Goal: Task Accomplishment & Management: Manage account settings

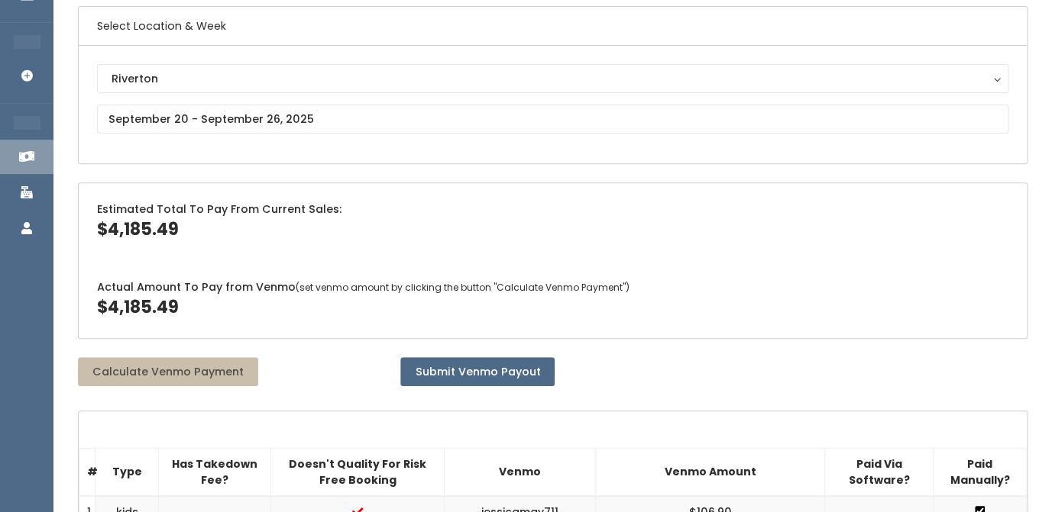
scroll to position [92, 0]
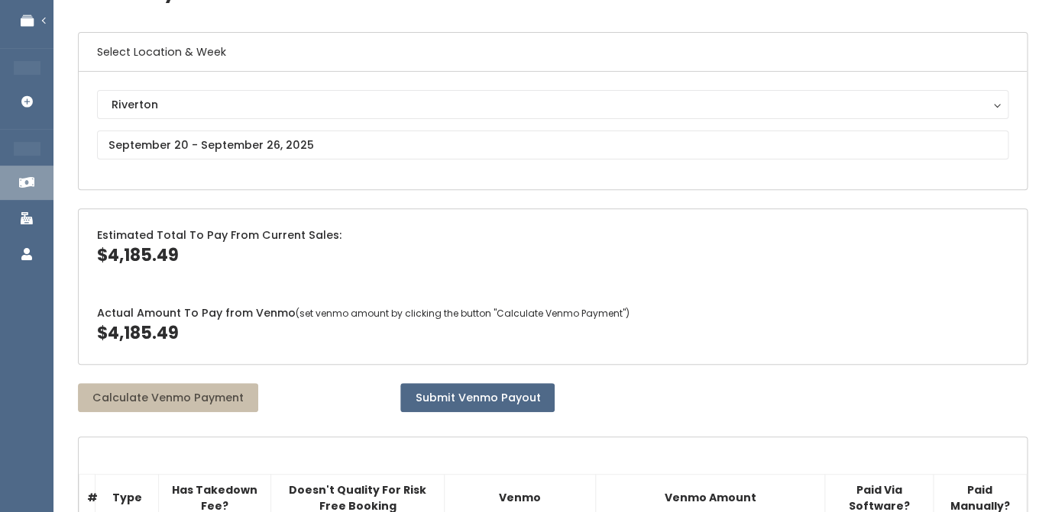
click at [512, 211] on div "Estimated Total To Pay From Current Sales: $4,185.49" at bounding box center [553, 247] width 948 height 77
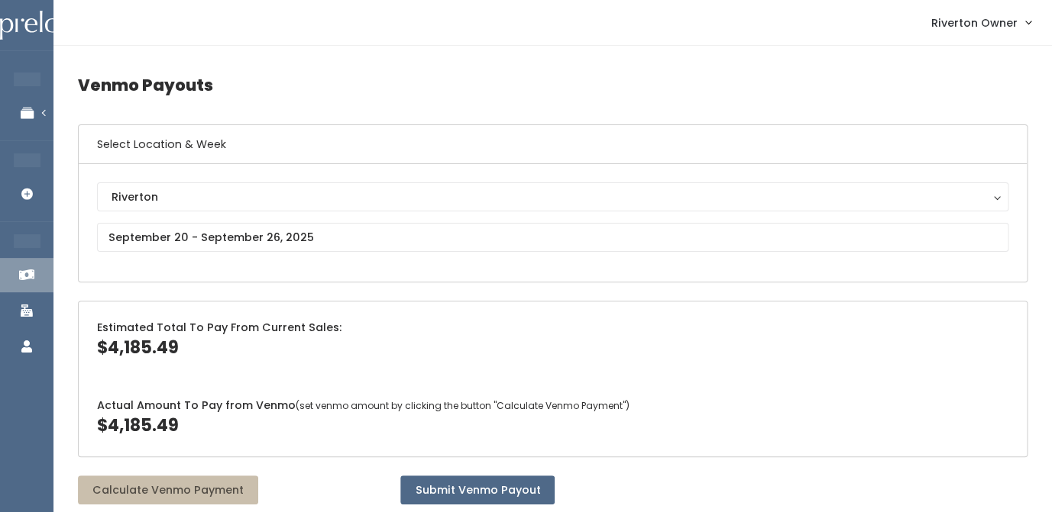
scroll to position [1, 0]
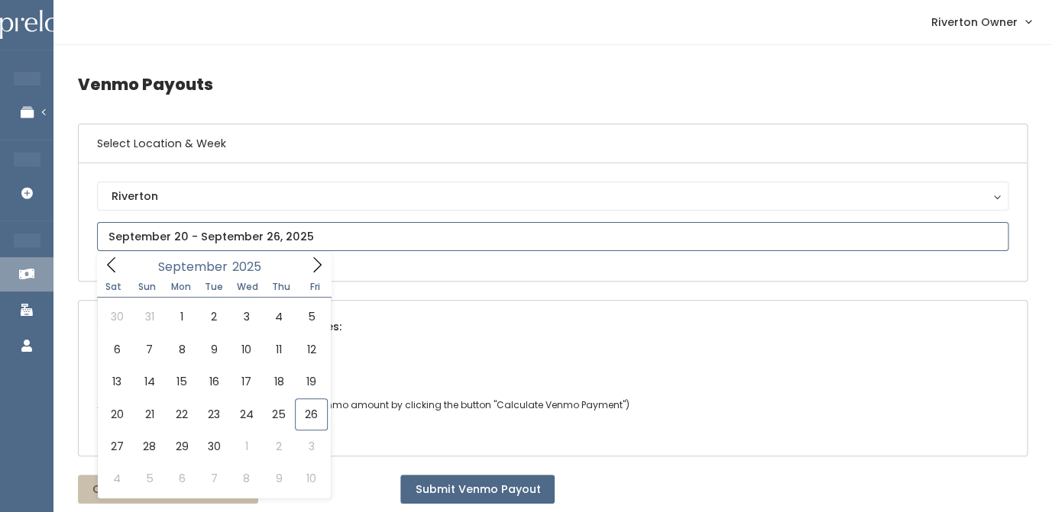
click at [286, 243] on input "text" at bounding box center [552, 236] width 911 height 29
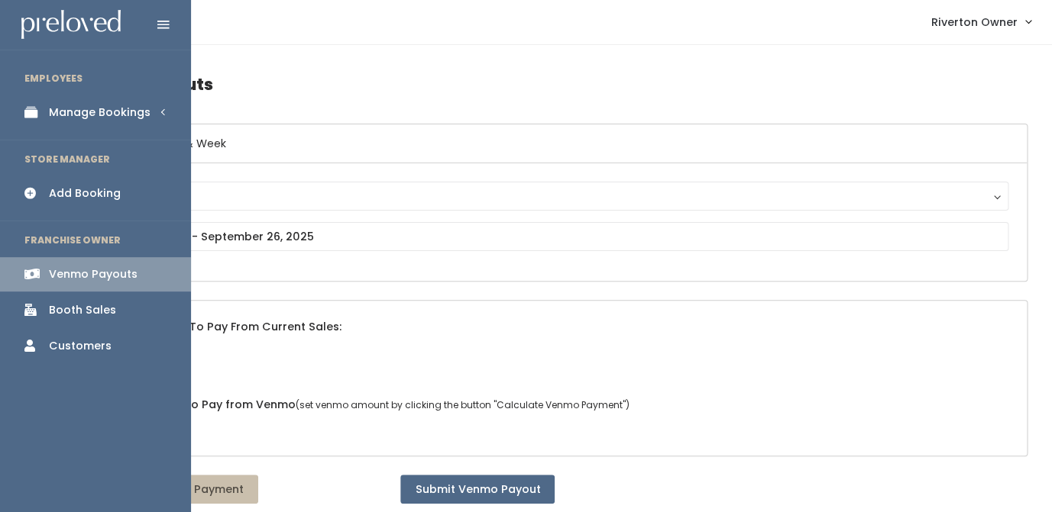
click at [47, 112] on link "Manage Bookings" at bounding box center [95, 112] width 191 height 34
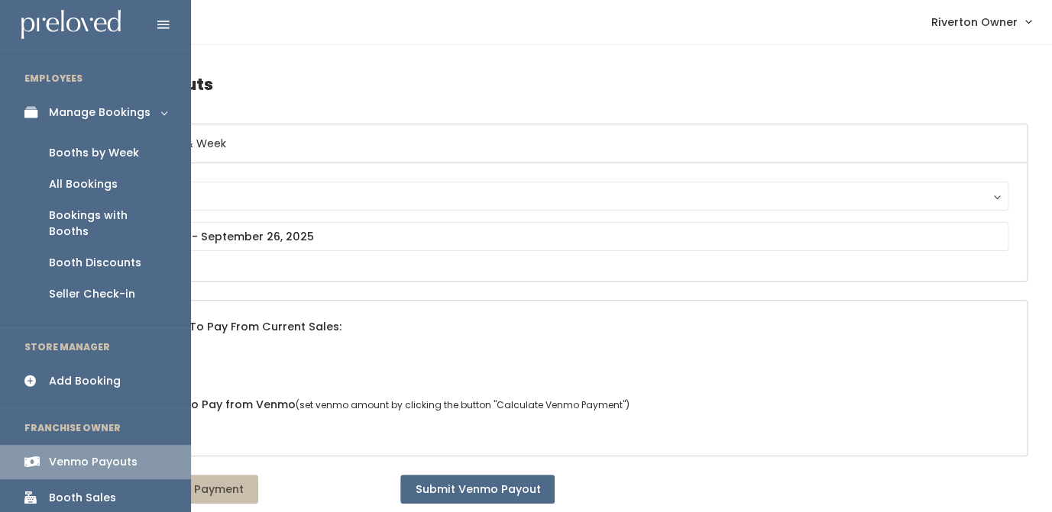
click at [67, 156] on div "Booths by Week" at bounding box center [94, 153] width 90 height 16
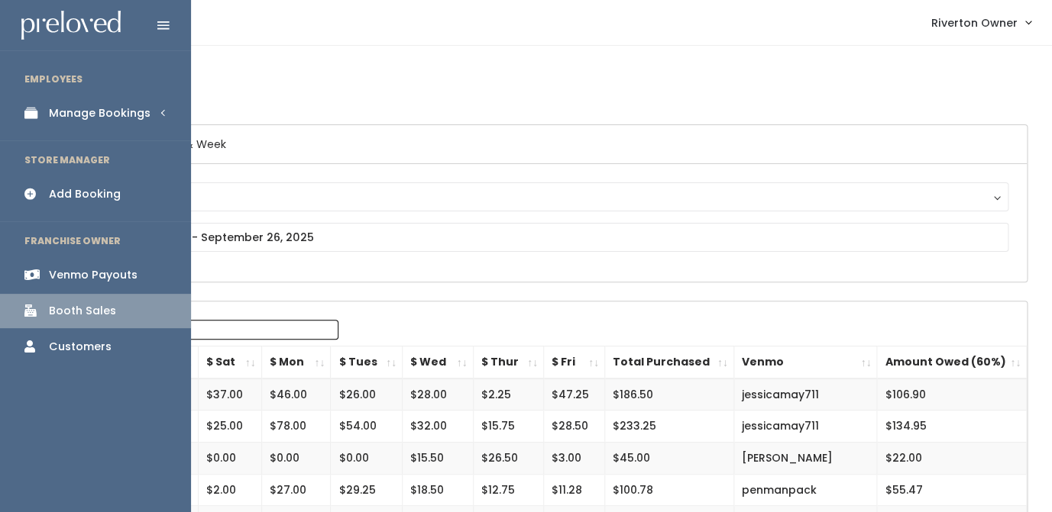
click at [50, 111] on div "Manage Bookings" at bounding box center [100, 113] width 102 height 16
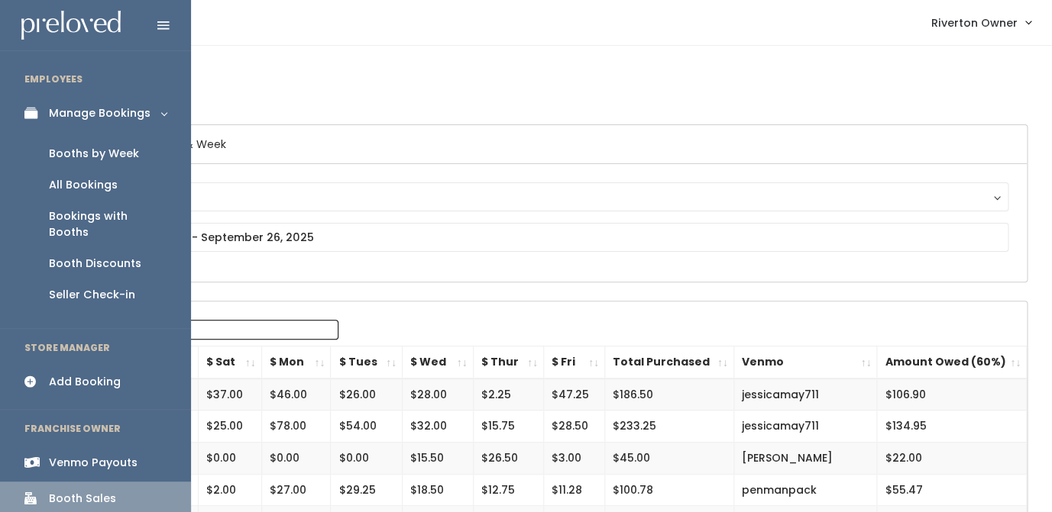
click at [67, 154] on div "Booths by Week" at bounding box center [94, 154] width 90 height 16
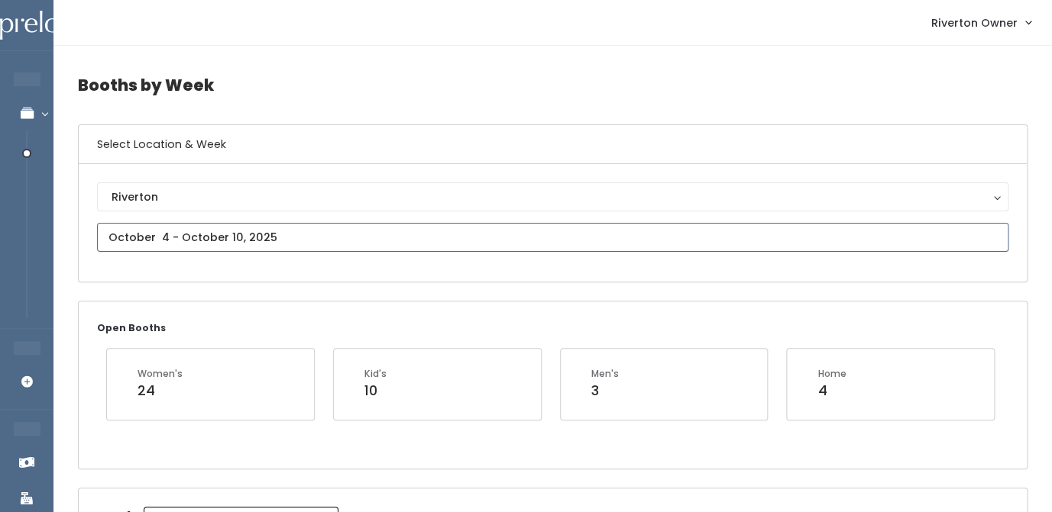
click at [212, 241] on input "text" at bounding box center [552, 237] width 911 height 29
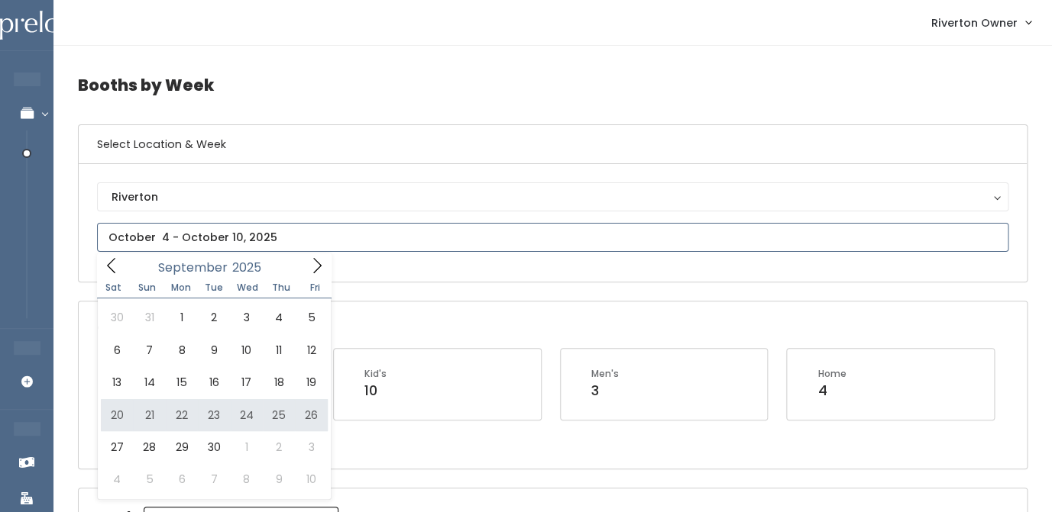
type input "September 20 to September 26"
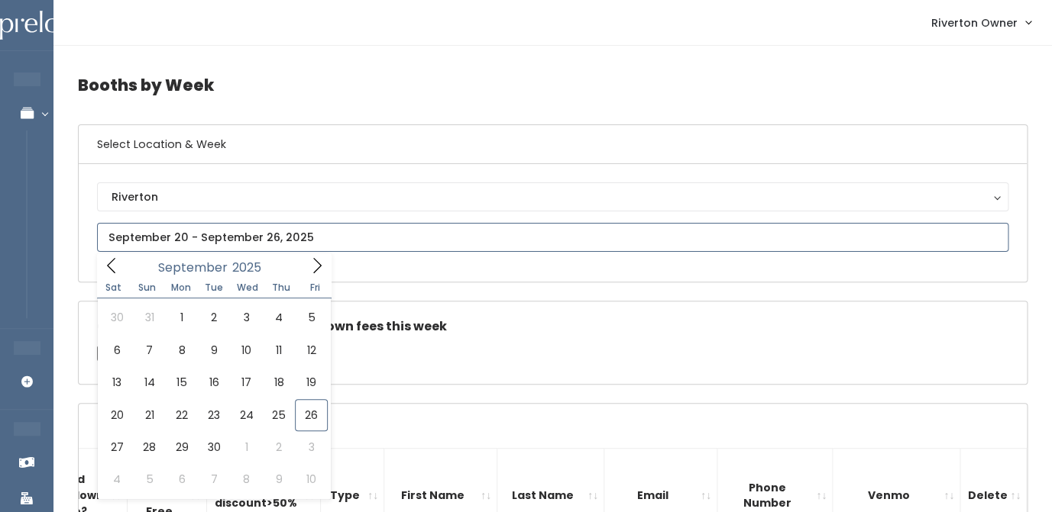
click at [241, 250] on input "text" at bounding box center [552, 237] width 911 height 29
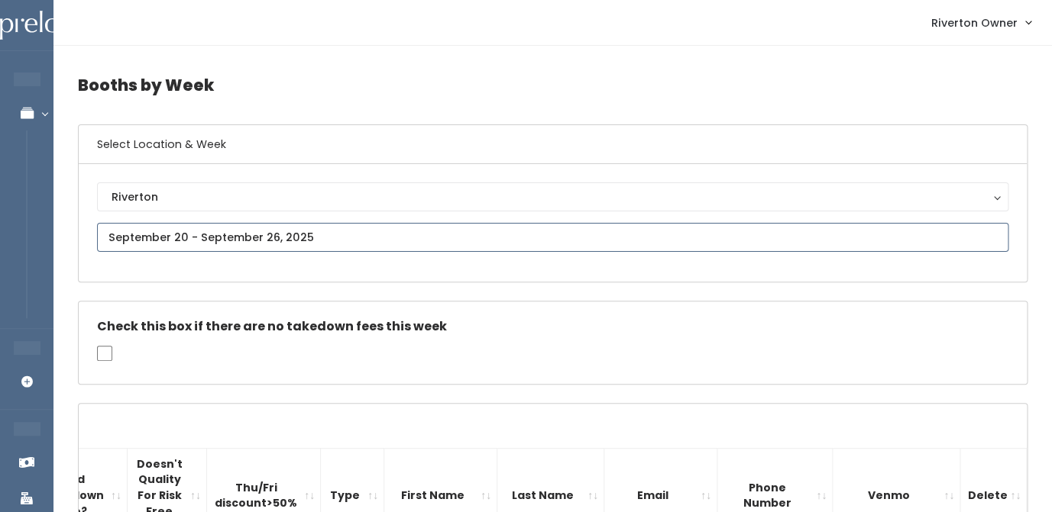
type input "September 27 to October 3"
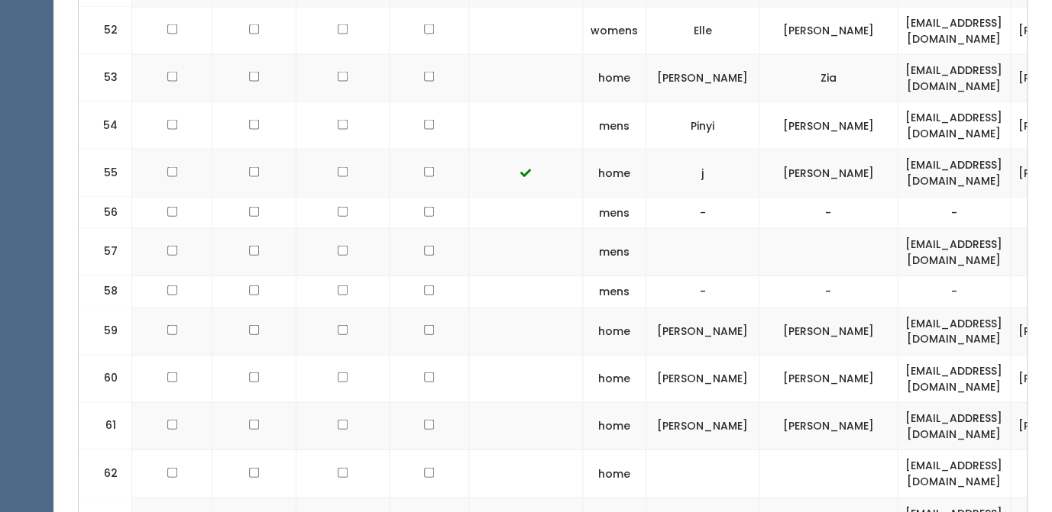
scroll to position [3225, 0]
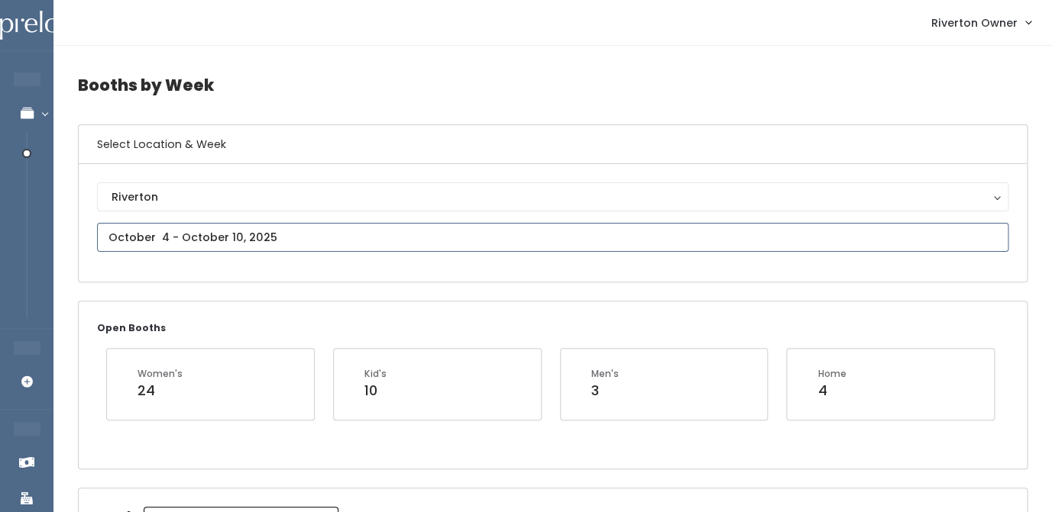
click at [212, 235] on input "text" at bounding box center [552, 237] width 911 height 29
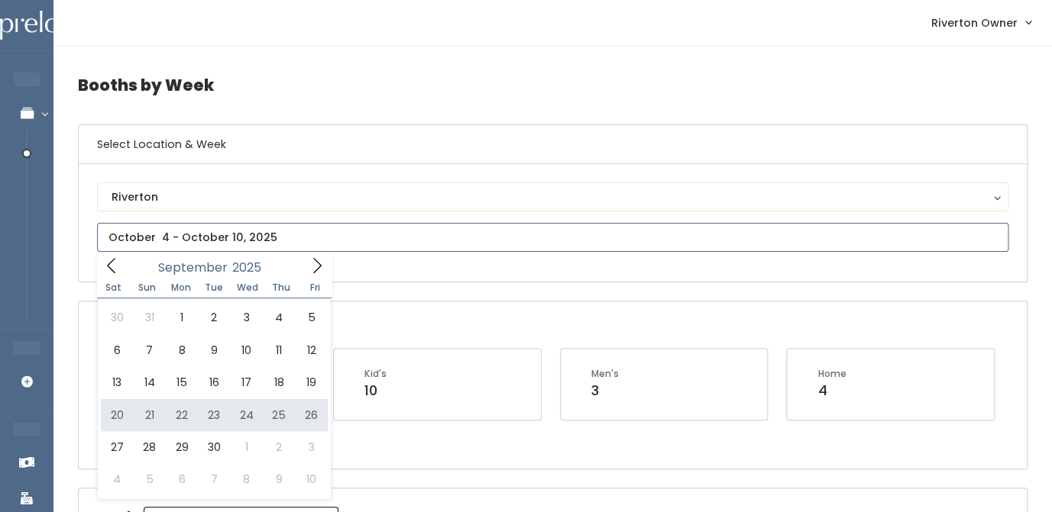
type input "September 20 to September 26"
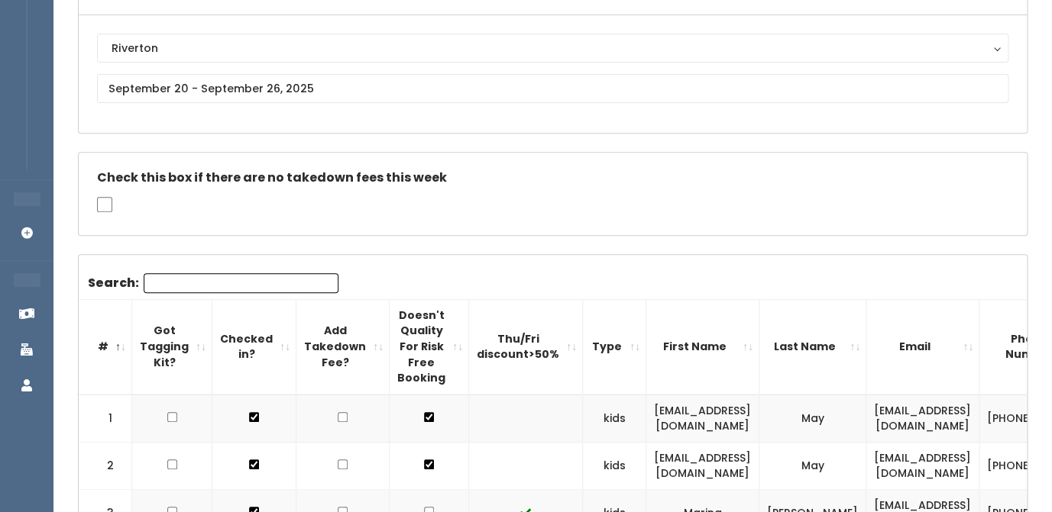
scroll to position [3, 0]
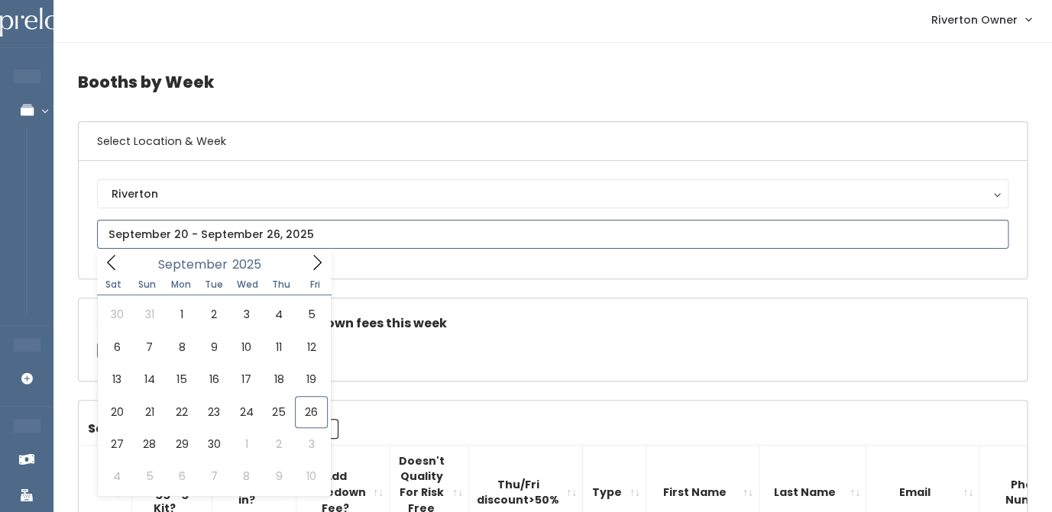
click at [175, 235] on input "text" at bounding box center [552, 234] width 911 height 29
type input "September 27 to October 3"
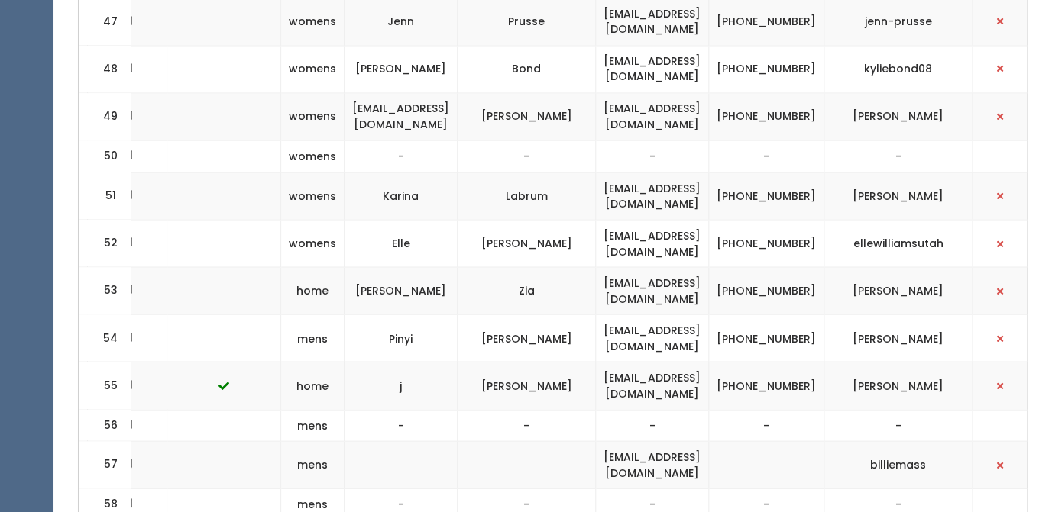
scroll to position [3242, 0]
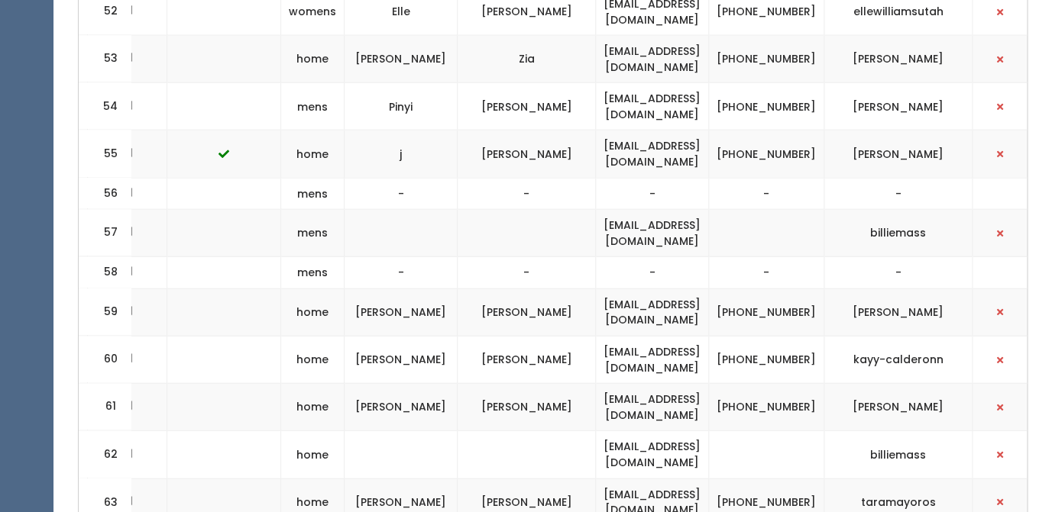
drag, startPoint x: 95, startPoint y: 268, endPoint x: 931, endPoint y: 388, distance: 844.9
click at [313, 432] on td "home" at bounding box center [312, 455] width 63 height 47
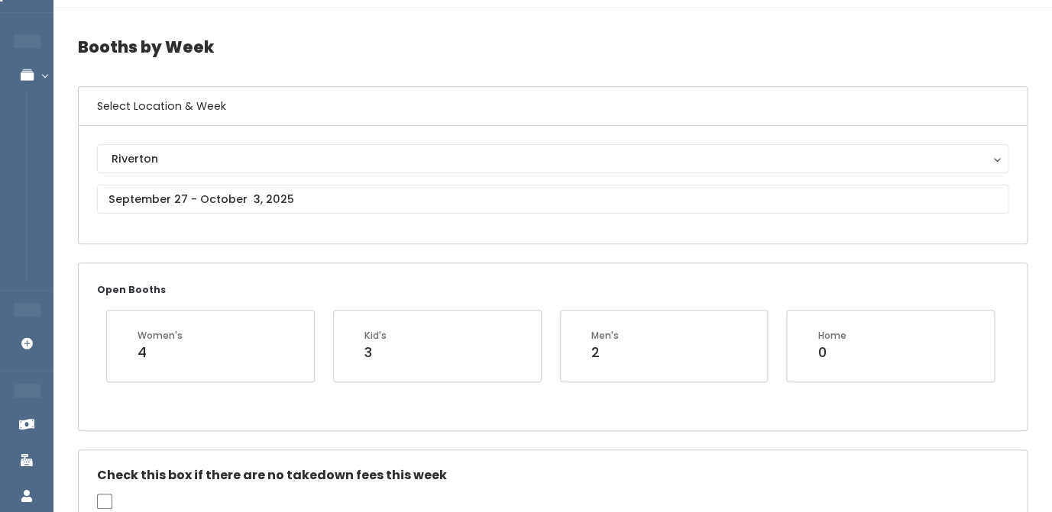
scroll to position [0, 0]
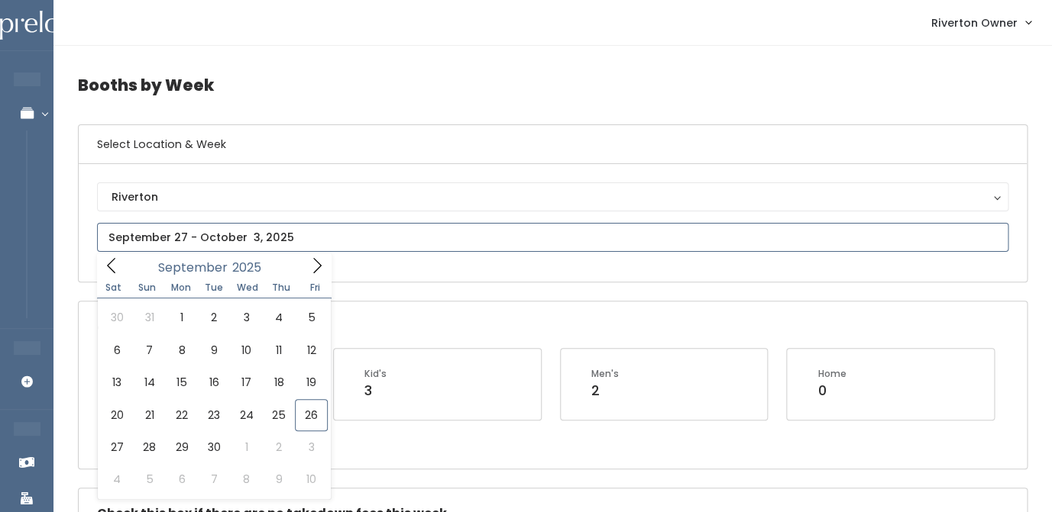
click at [267, 234] on input "text" at bounding box center [552, 237] width 911 height 29
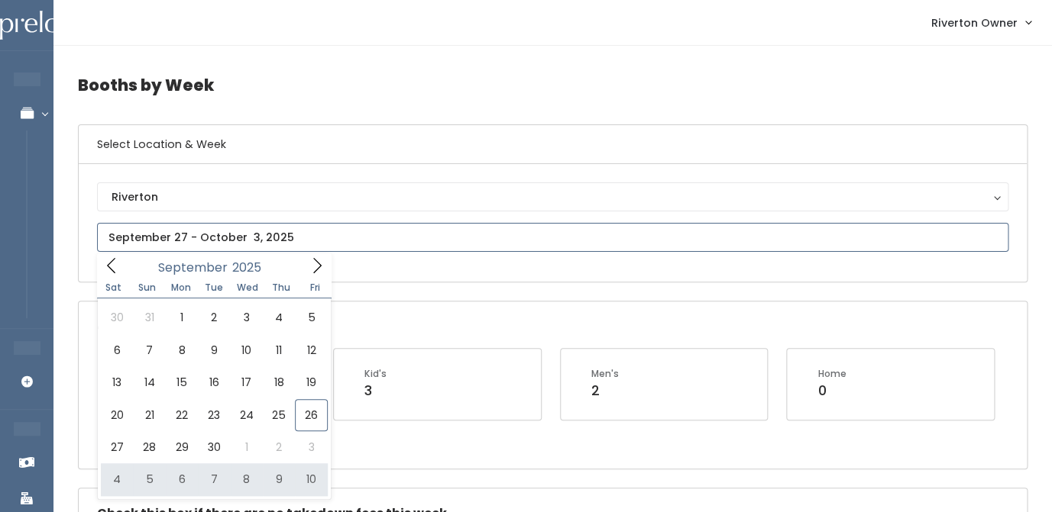
type input "October 4 to October 10"
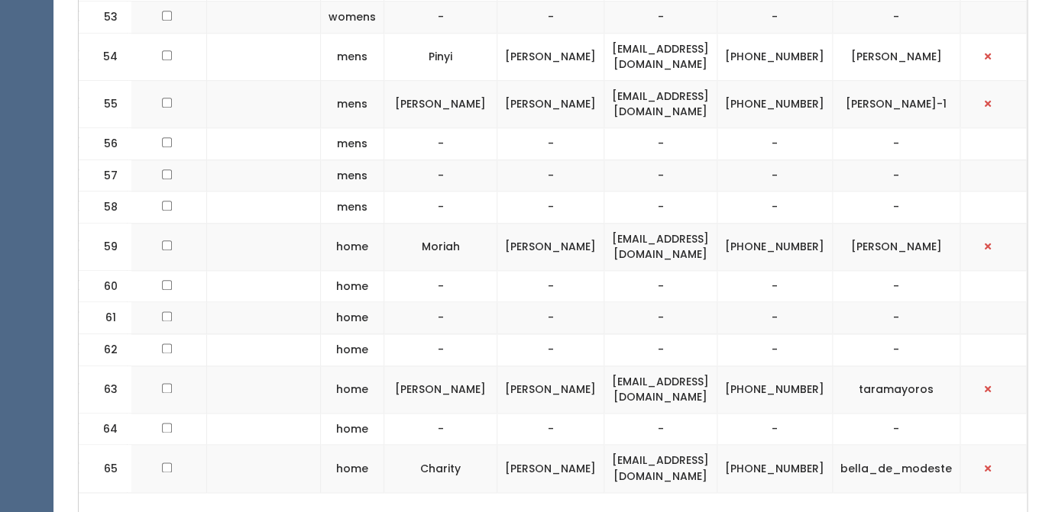
scroll to position [2673, 0]
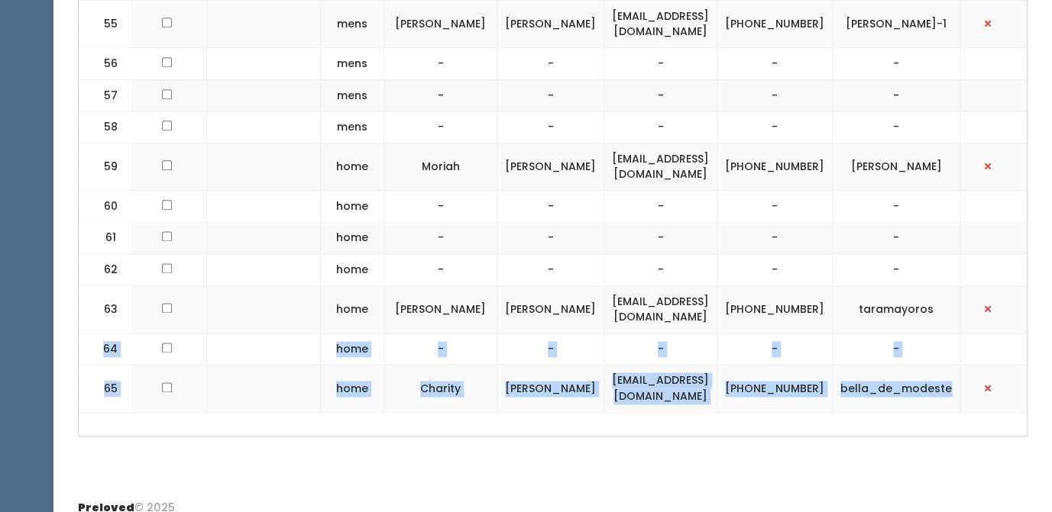
drag, startPoint x: 101, startPoint y: 199, endPoint x: 955, endPoint y: 383, distance: 874.4
click at [955, 383] on td "bella_de_modeste" at bounding box center [896, 388] width 128 height 47
drag, startPoint x: 99, startPoint y: 386, endPoint x: 926, endPoint y: 390, distance: 827.2
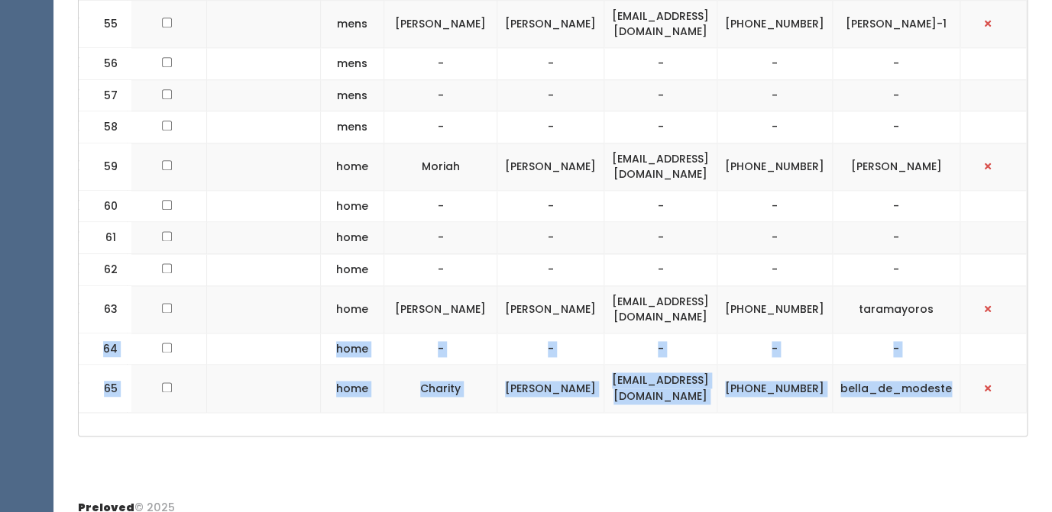
click at [321, 305] on td "home" at bounding box center [352, 309] width 63 height 47
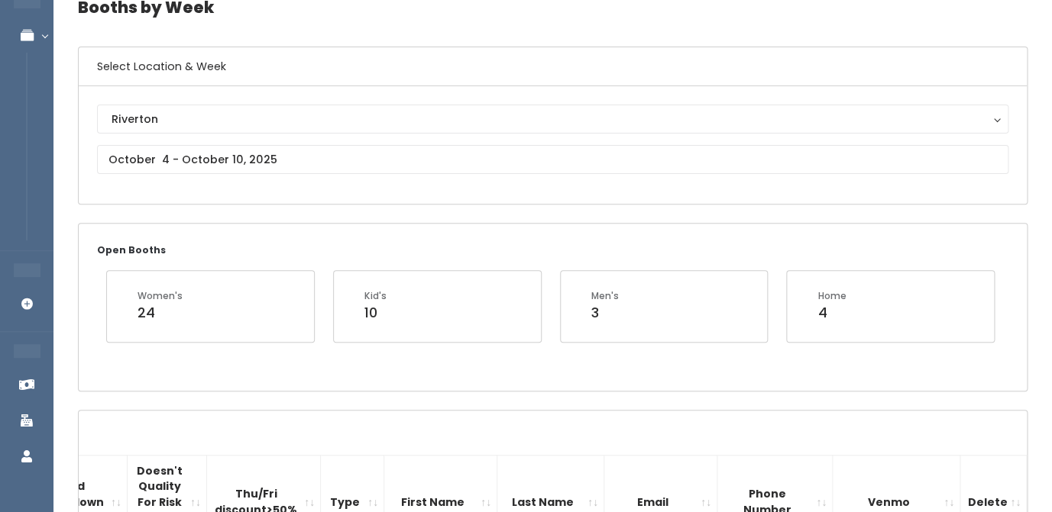
scroll to position [0, 0]
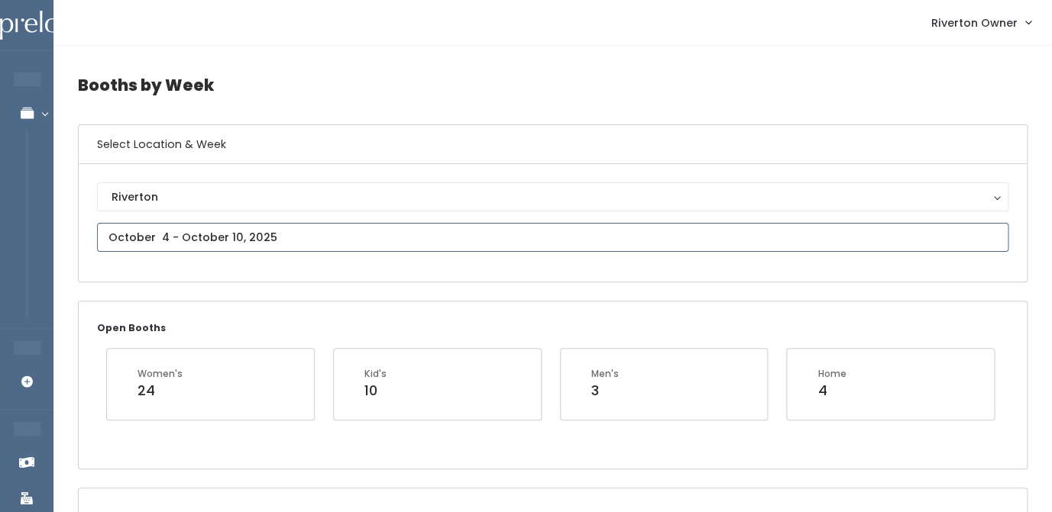
click at [268, 236] on input "text" at bounding box center [552, 237] width 911 height 29
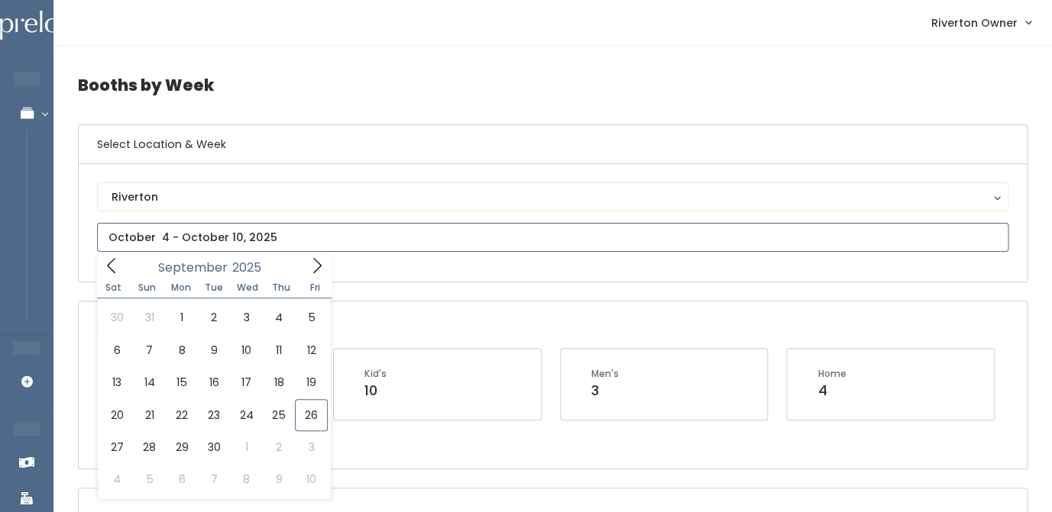
click at [314, 269] on icon at bounding box center [317, 265] width 17 height 17
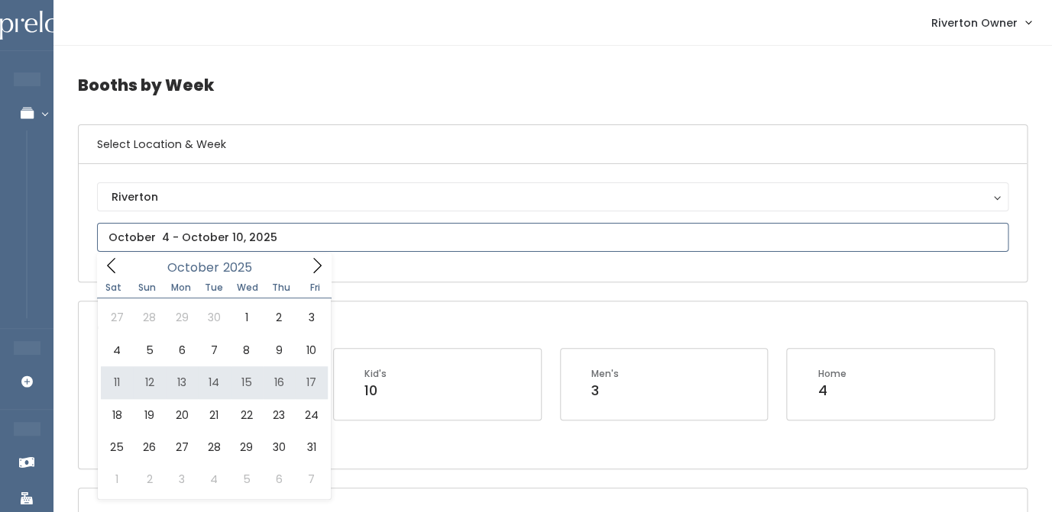
type input "October 11 to October 17"
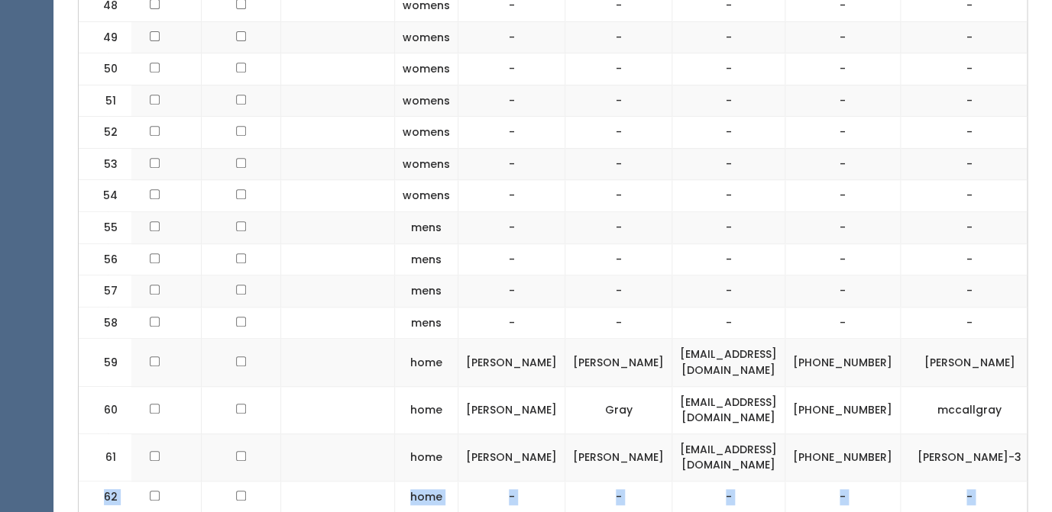
scroll to position [2532, 0]
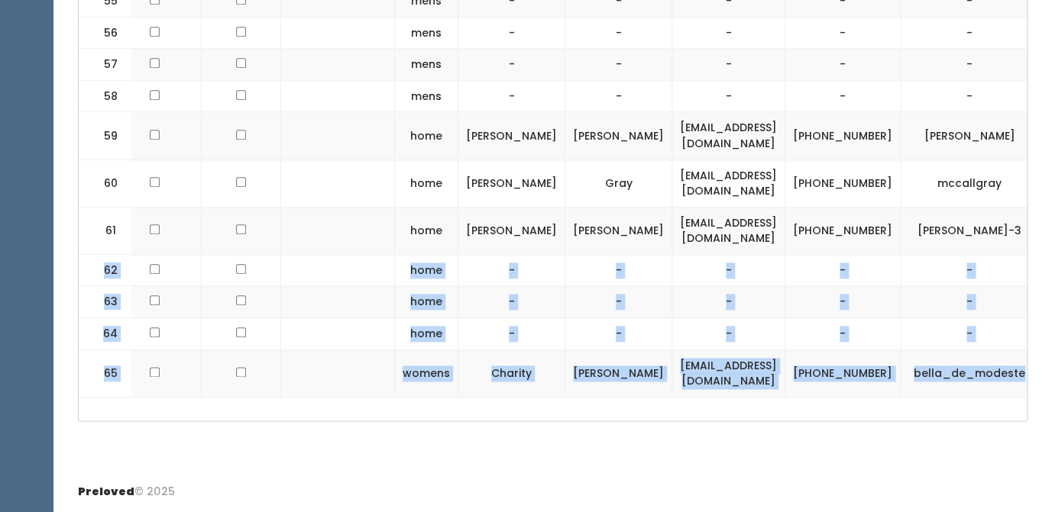
drag, startPoint x: 92, startPoint y: 237, endPoint x: 952, endPoint y: 389, distance: 872.6
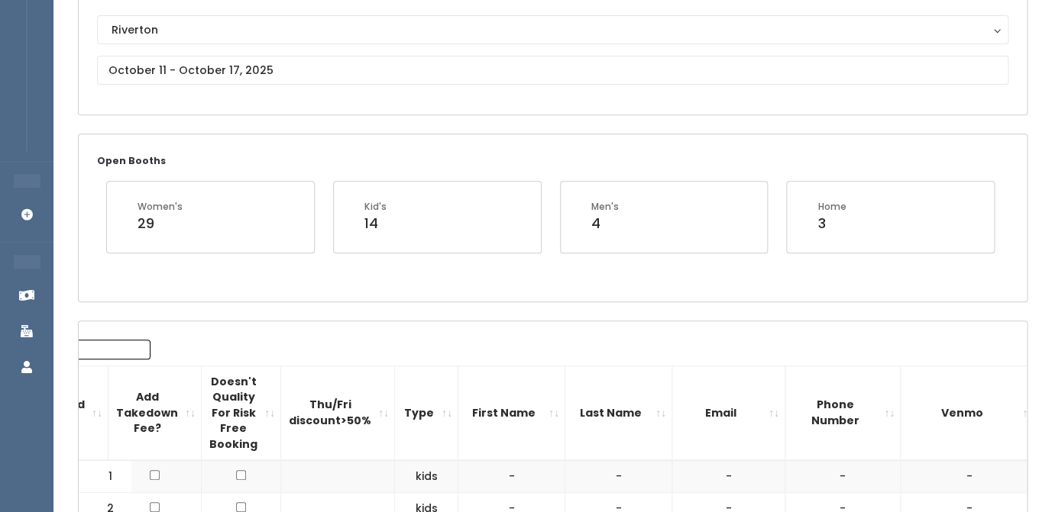
scroll to position [0, 0]
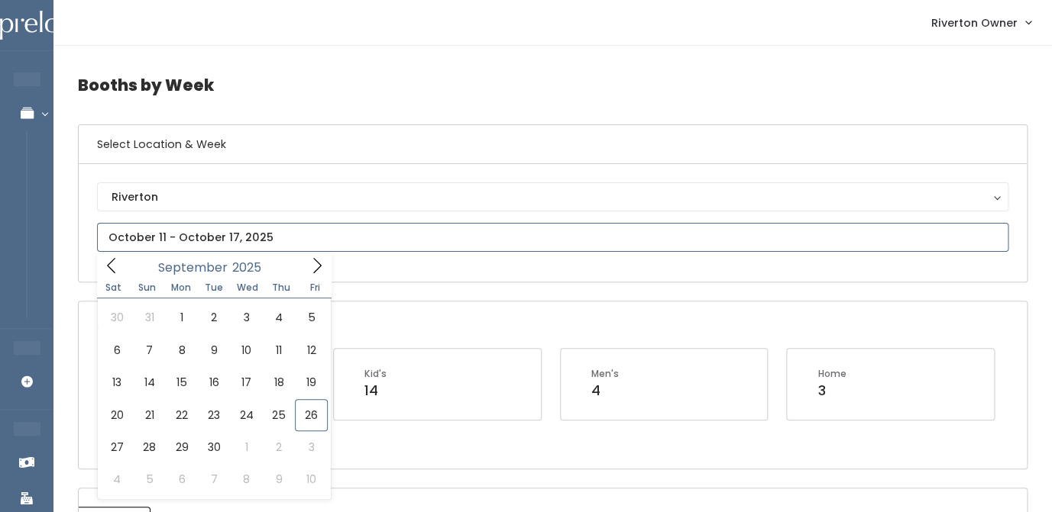
click at [267, 239] on input "text" at bounding box center [552, 237] width 911 height 29
click at [319, 263] on icon at bounding box center [317, 265] width 17 height 17
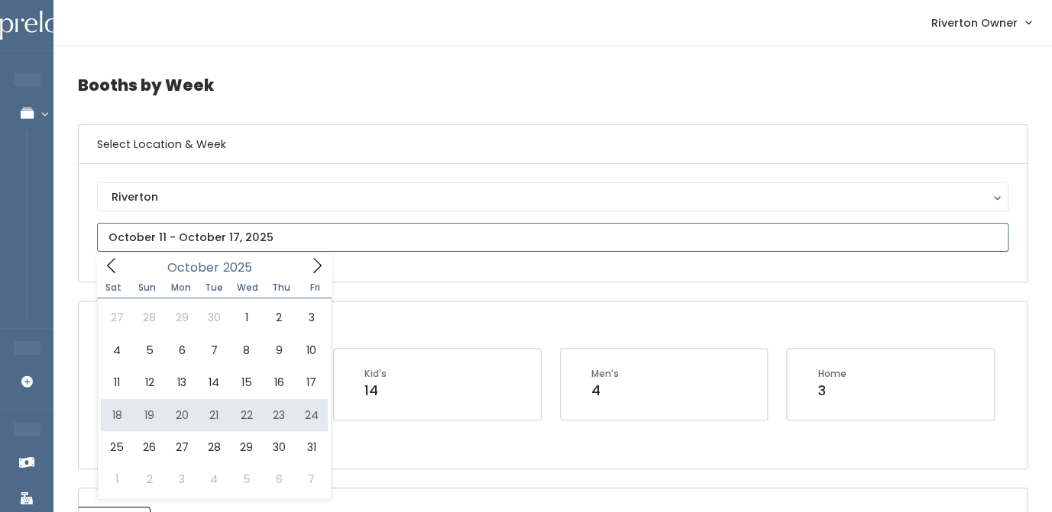
type input "October 18 to October 24"
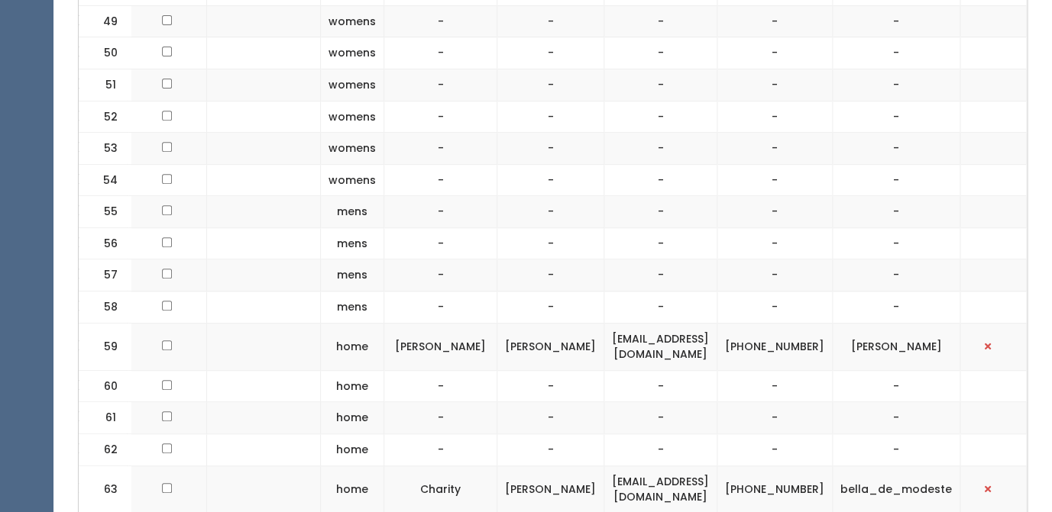
scroll to position [2468, 0]
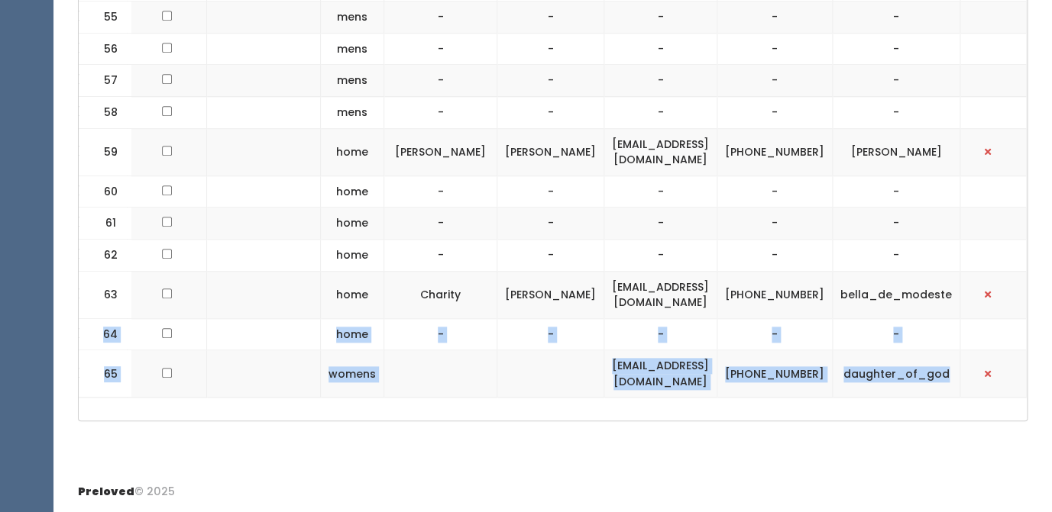
drag, startPoint x: 103, startPoint y: 288, endPoint x: 954, endPoint y: 377, distance: 855.5
click at [207, 235] on td at bounding box center [264, 224] width 114 height 32
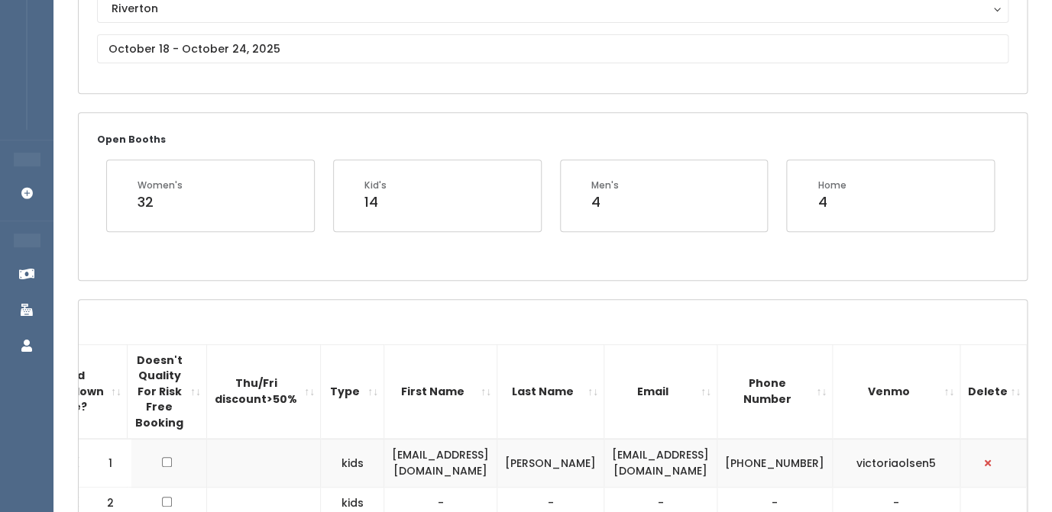
scroll to position [0, 0]
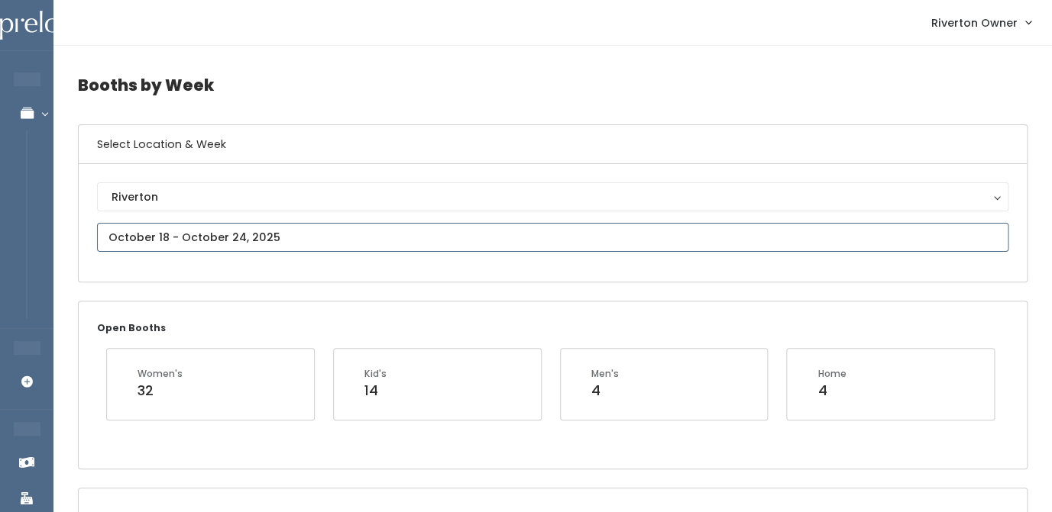
click at [198, 242] on input "text" at bounding box center [552, 237] width 911 height 29
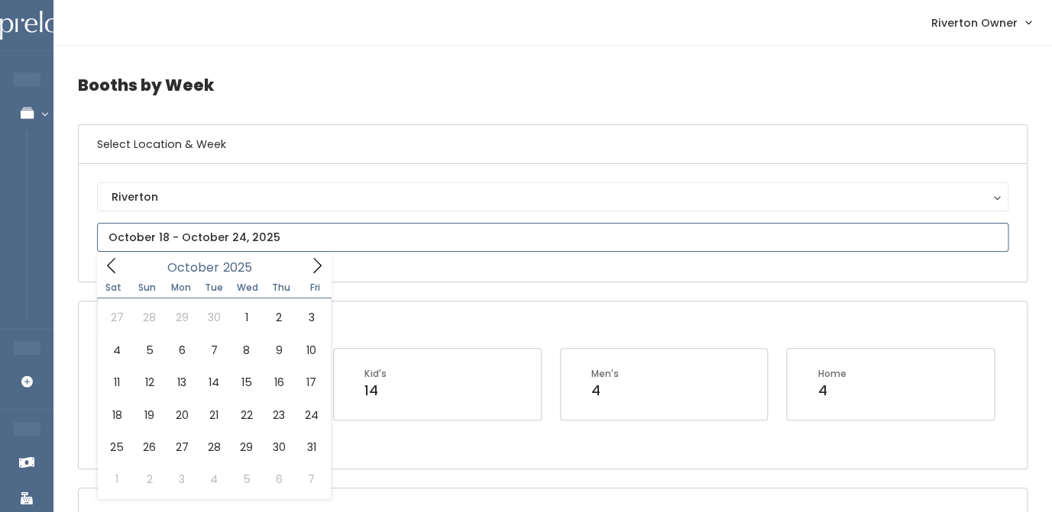
click at [314, 267] on icon at bounding box center [317, 265] width 17 height 17
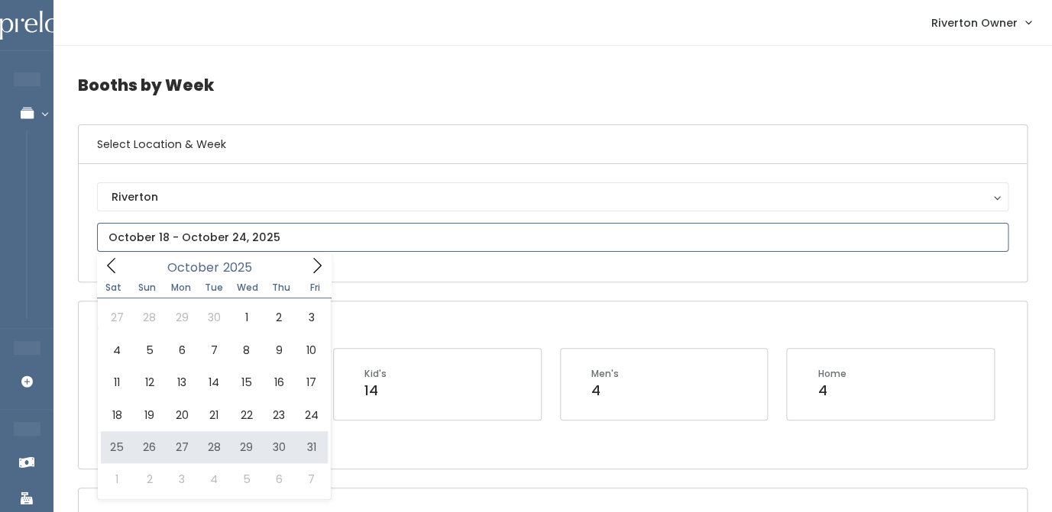
type input "October 25 to October 31"
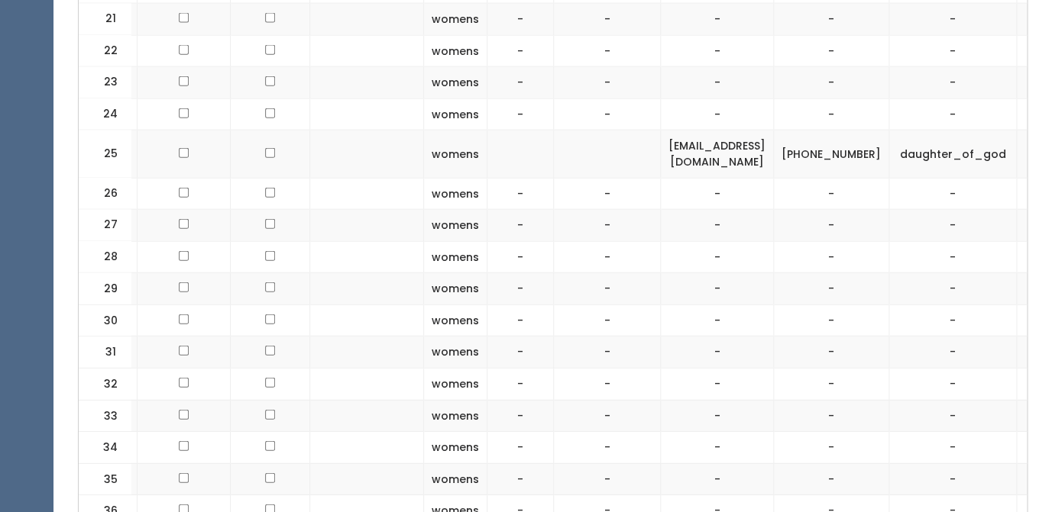
scroll to position [1260, 0]
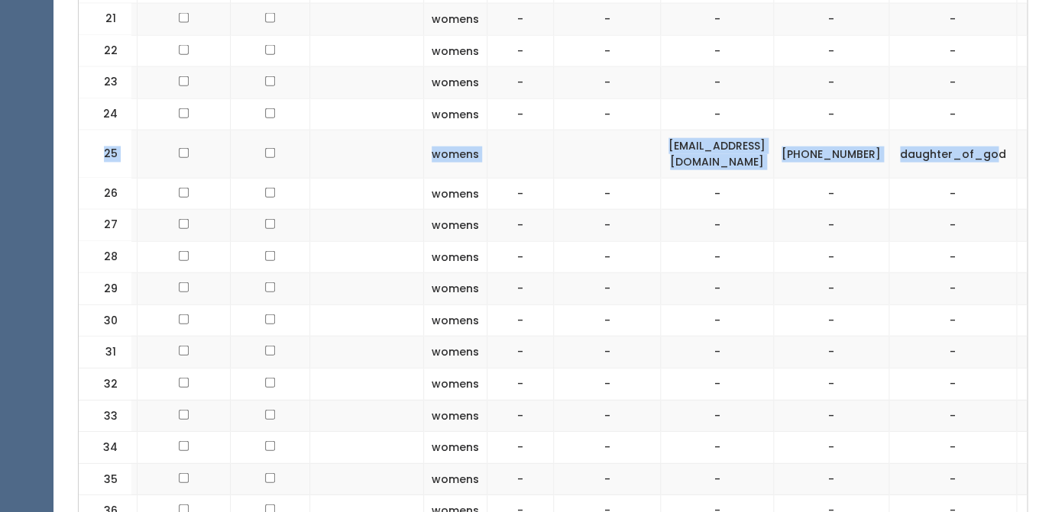
drag, startPoint x: 102, startPoint y: 153, endPoint x: 946, endPoint y: 157, distance: 844.0
click at [946, 157] on tr "25 womens dimefreedom@gmail.com (385) 580-8057 daughter_of_god" at bounding box center [501, 154] width 1163 height 47
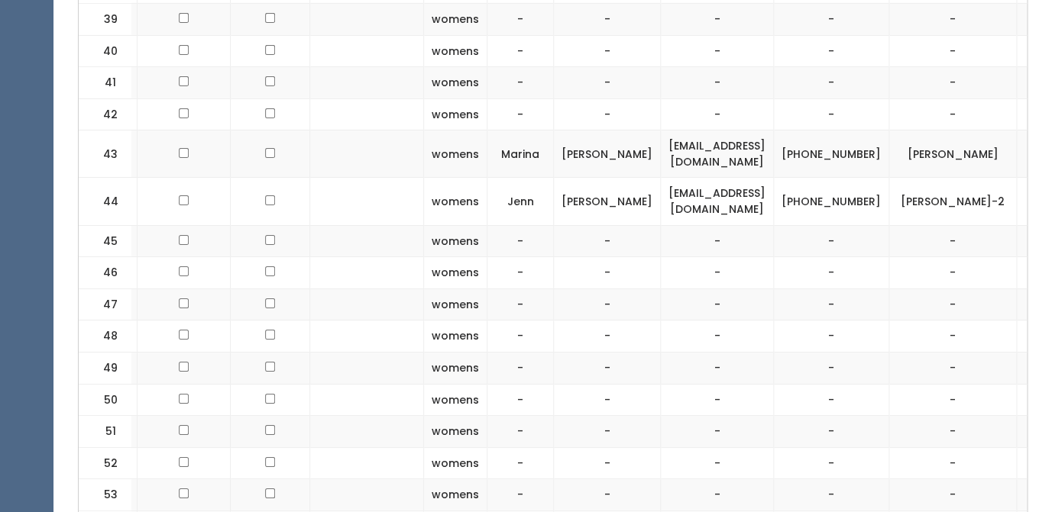
scroll to position [1849, 0]
drag, startPoint x: 97, startPoint y: 143, endPoint x: 957, endPoint y: 207, distance: 862.4
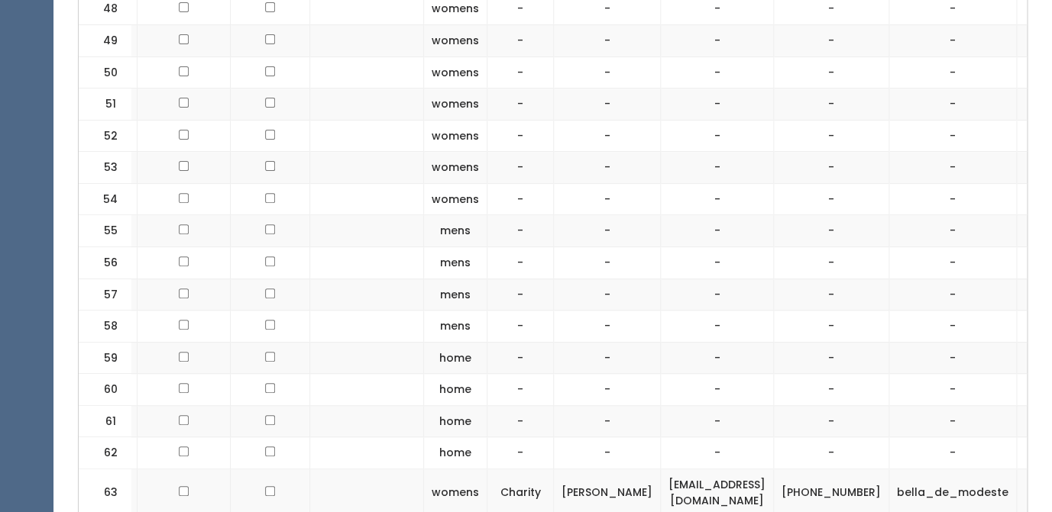
scroll to position [2375, 0]
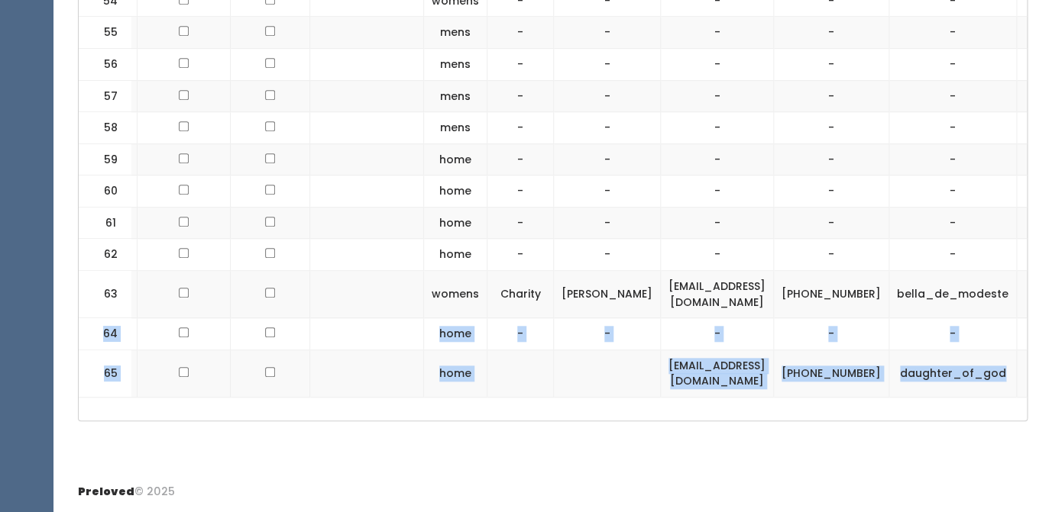
drag, startPoint x: 101, startPoint y: 288, endPoint x: 949, endPoint y: 381, distance: 853.6
copy tbody "64 home - - - - - 65 home dimefreedom@gmail.com (385) 580-8057 daughter_of_god"
click at [325, 383] on td at bounding box center [367, 373] width 114 height 47
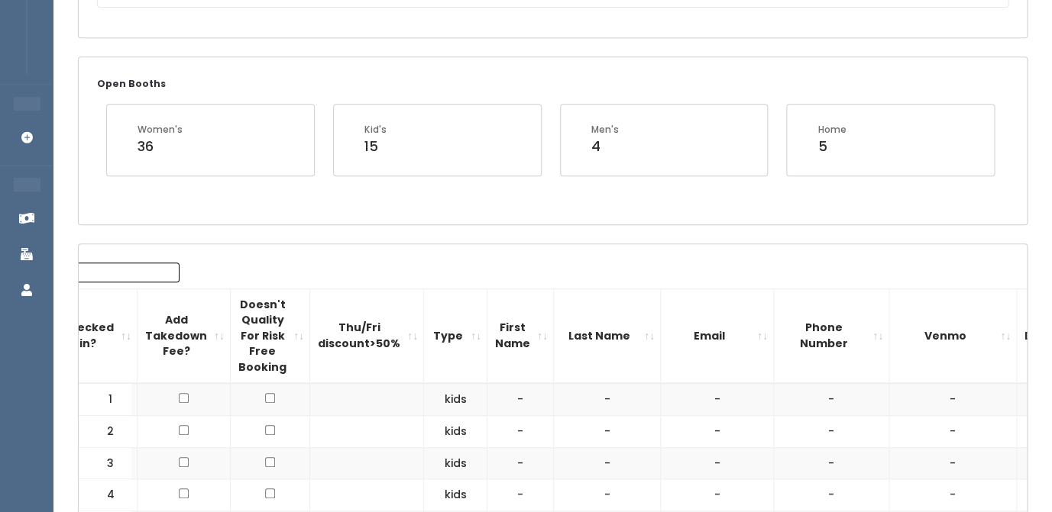
scroll to position [0, 0]
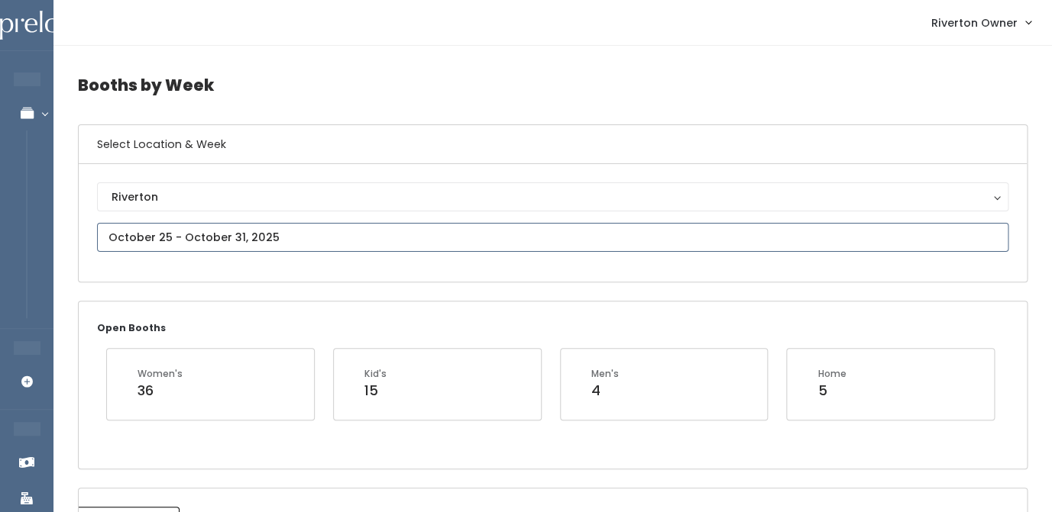
click at [275, 247] on input "text" at bounding box center [552, 237] width 911 height 29
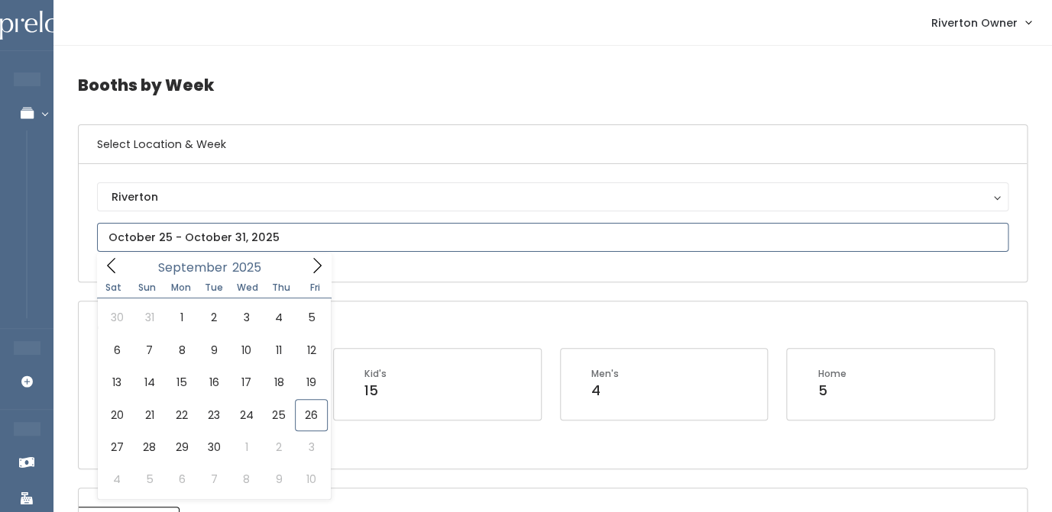
click at [315, 270] on icon at bounding box center [317, 265] width 17 height 17
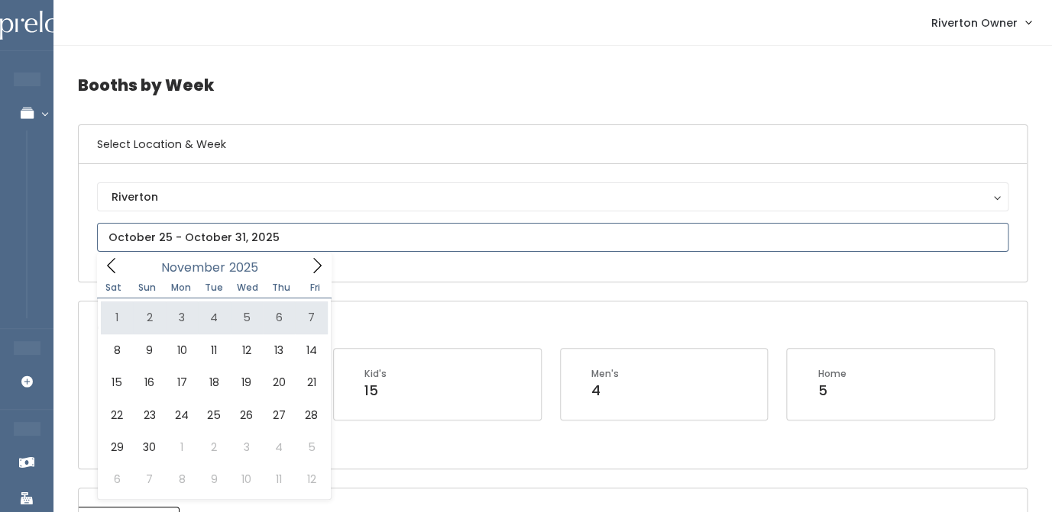
type input "November 1 to November 7"
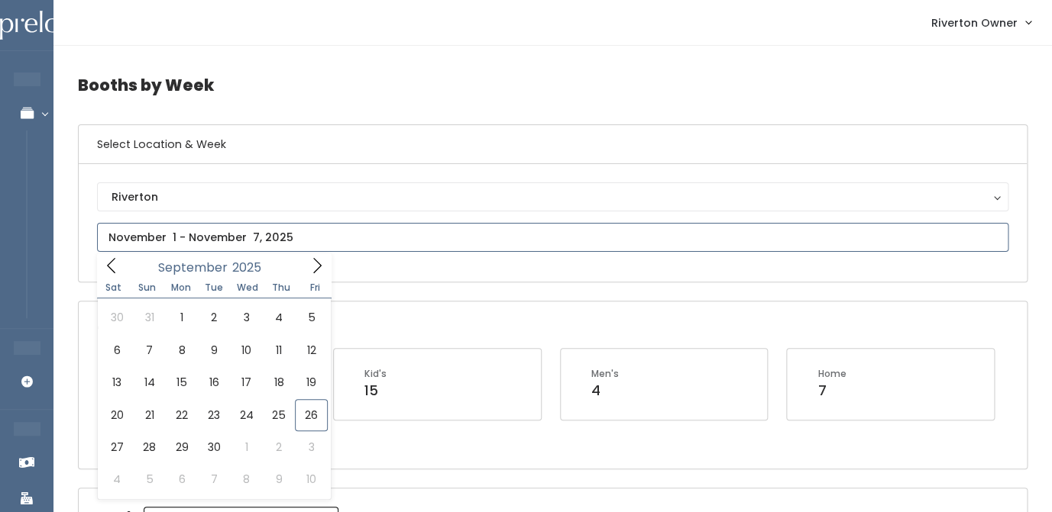
click at [263, 234] on input "text" at bounding box center [552, 237] width 911 height 29
click at [325, 270] on icon at bounding box center [317, 265] width 17 height 17
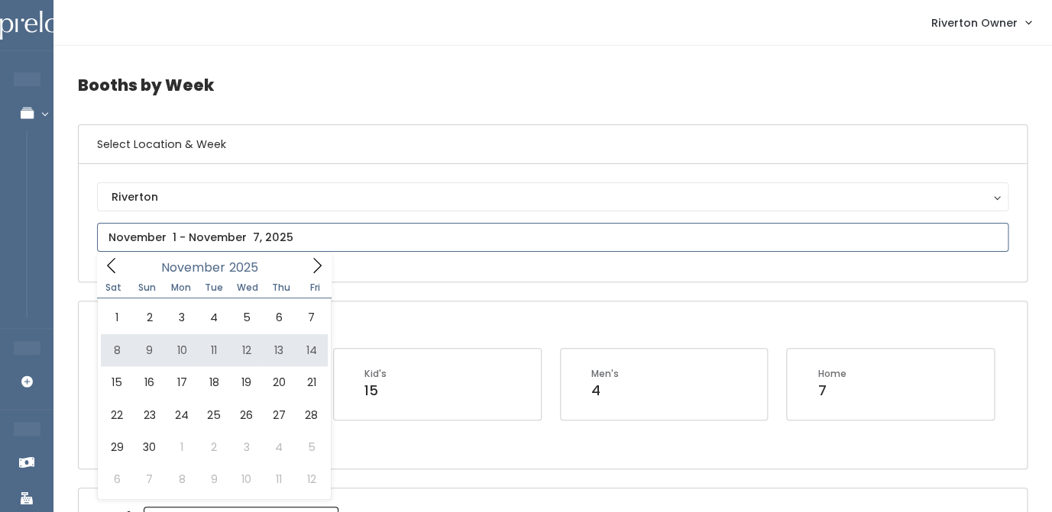
type input "[DATE] to [DATE]"
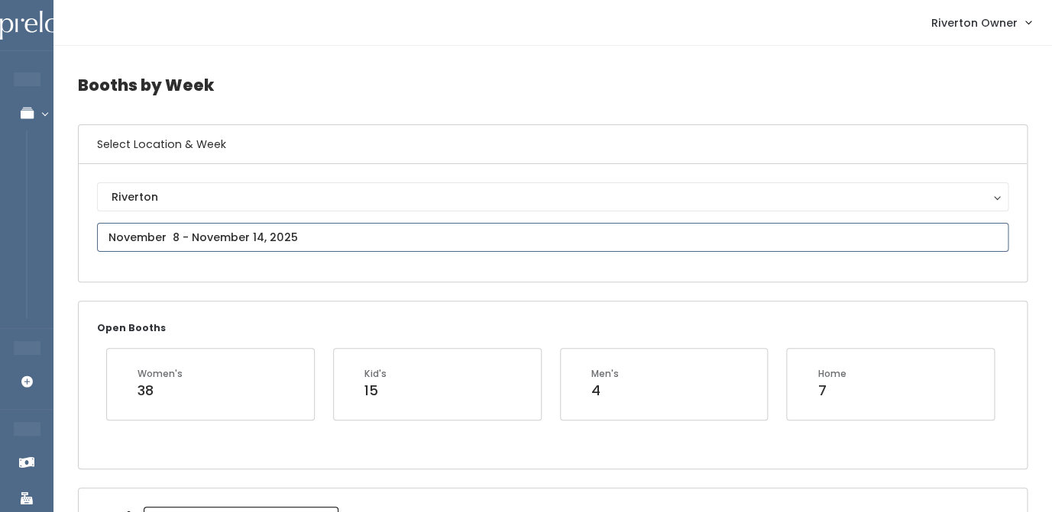
click at [293, 247] on input "text" at bounding box center [552, 237] width 911 height 29
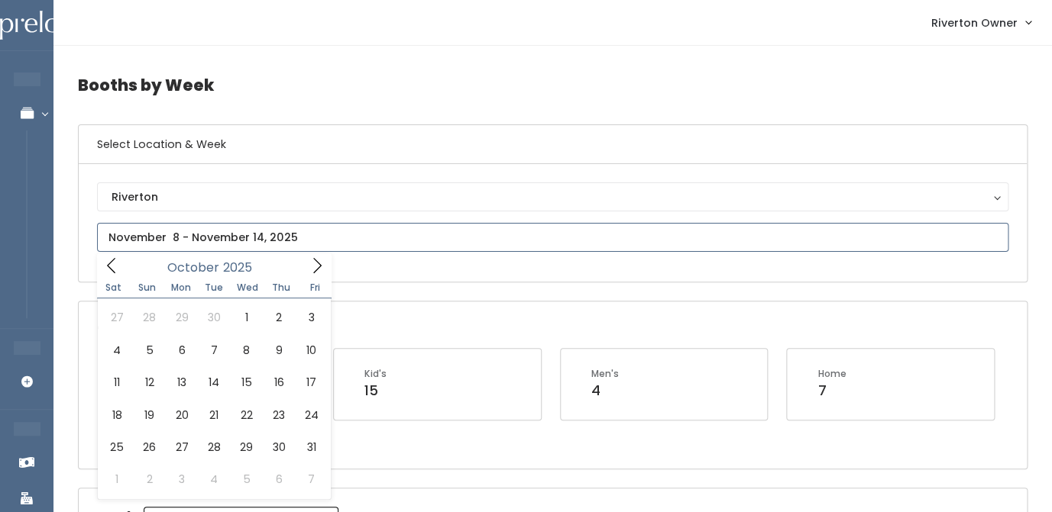
click at [309, 260] on icon at bounding box center [317, 265] width 17 height 17
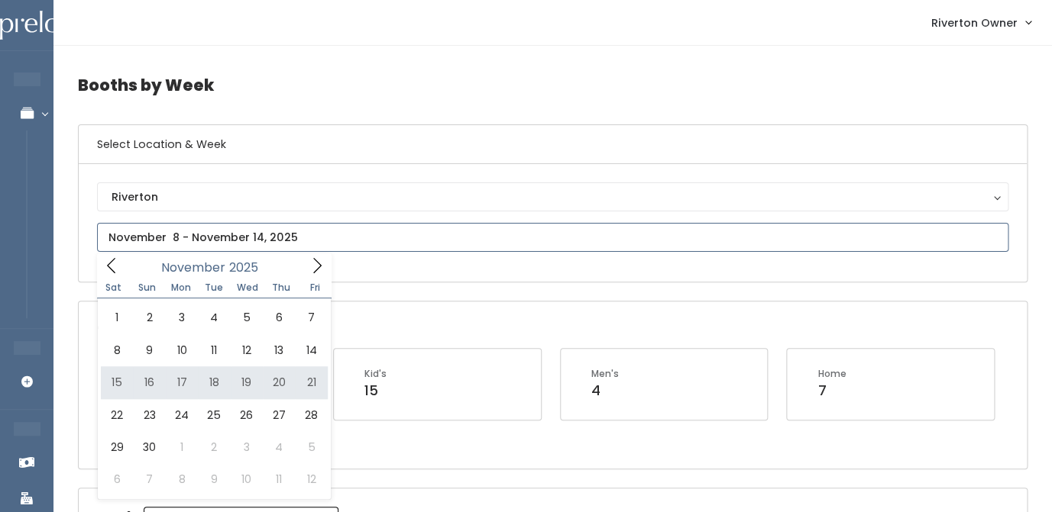
type input "[DATE] to [DATE]"
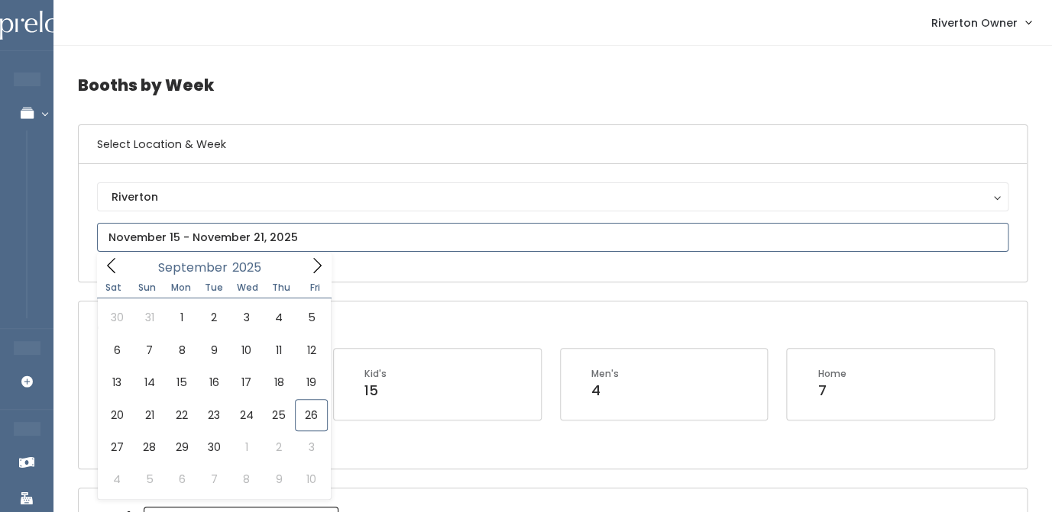
click at [292, 239] on input "text" at bounding box center [552, 237] width 911 height 29
click at [316, 266] on icon at bounding box center [317, 265] width 17 height 17
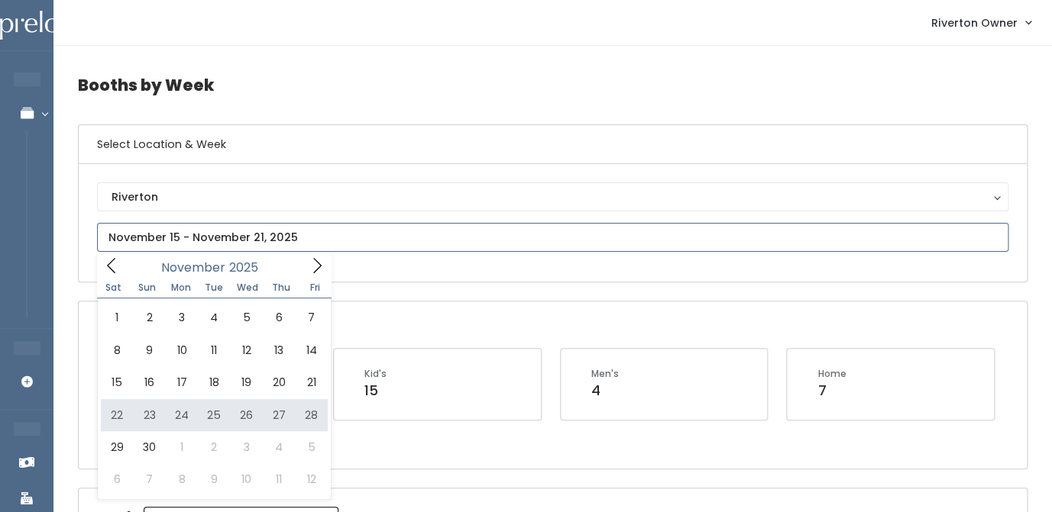
type input "November 22 to November 28"
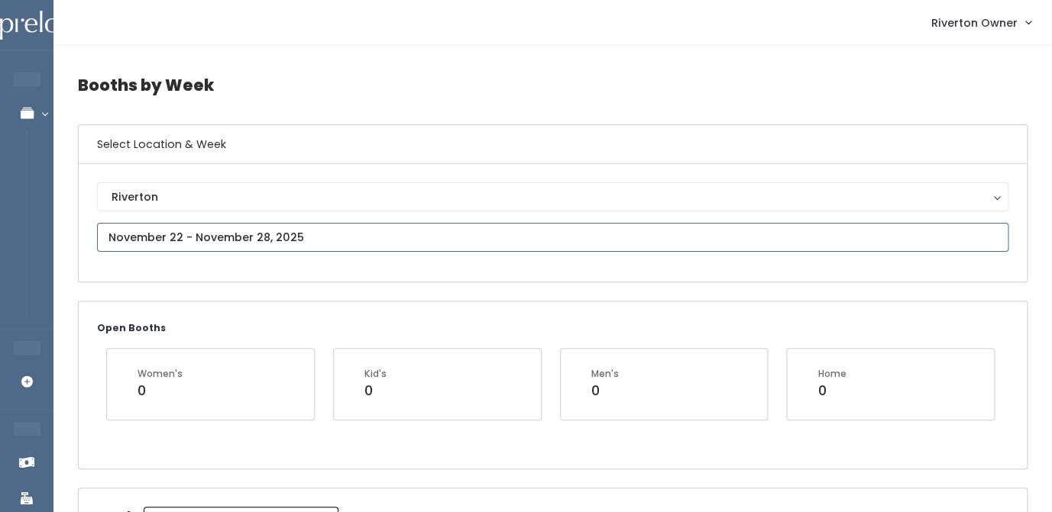
click at [306, 239] on input "text" at bounding box center [552, 237] width 911 height 29
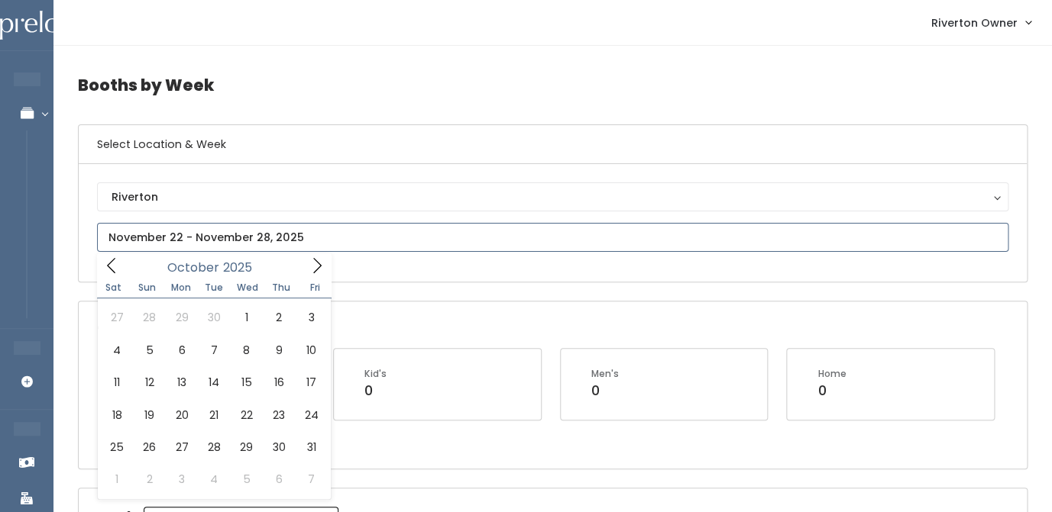
click at [316, 263] on icon at bounding box center [317, 265] width 17 height 17
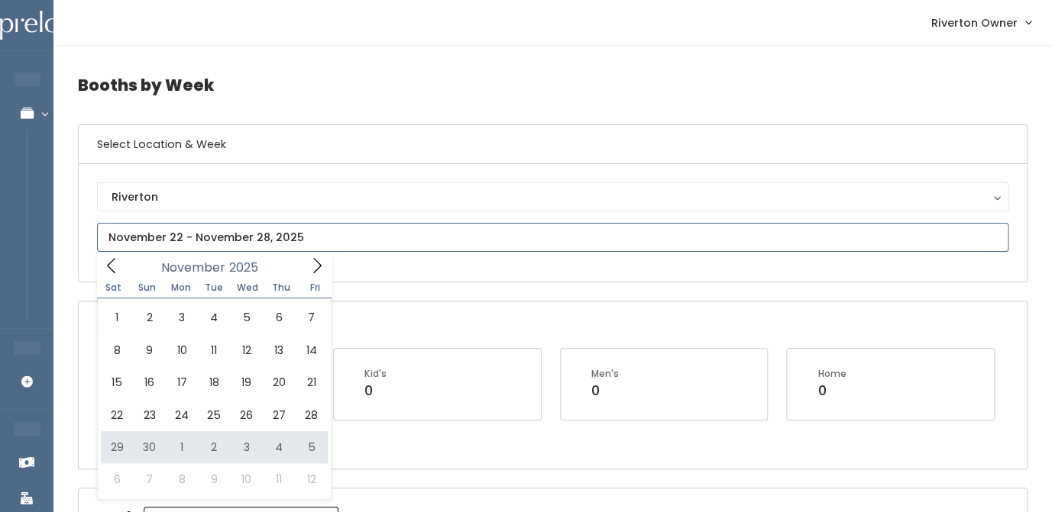
type input "November 29 to December 5"
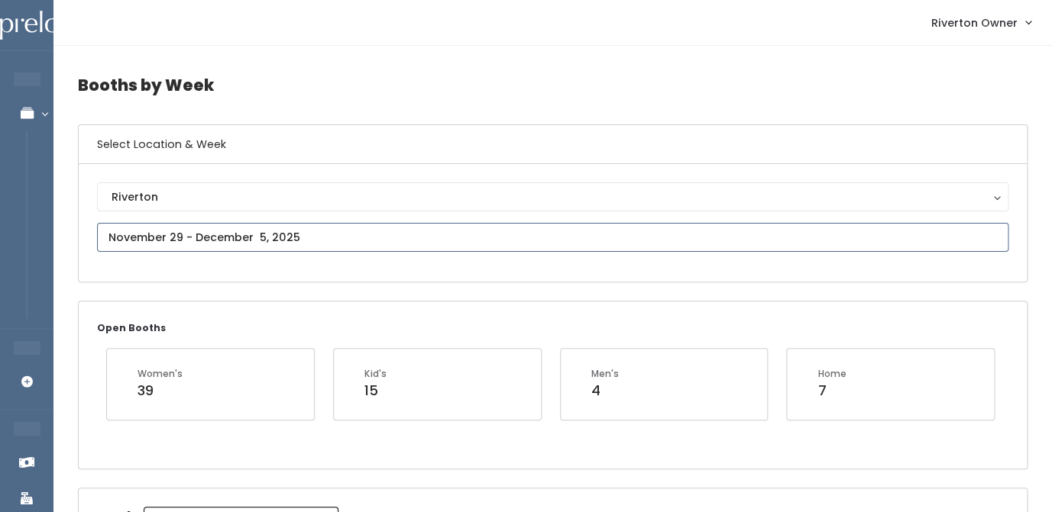
click at [432, 244] on input "text" at bounding box center [552, 237] width 911 height 29
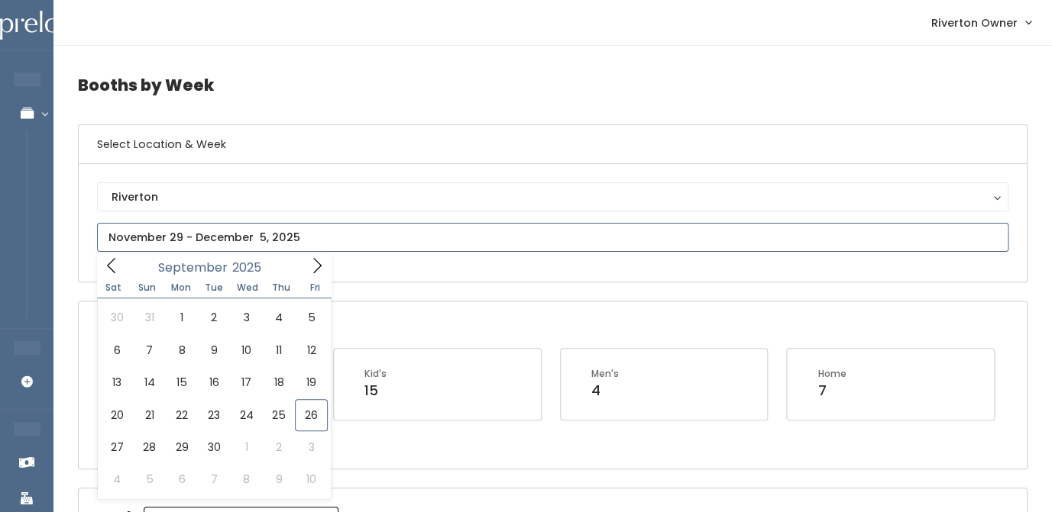
click at [318, 269] on icon at bounding box center [317, 265] width 17 height 17
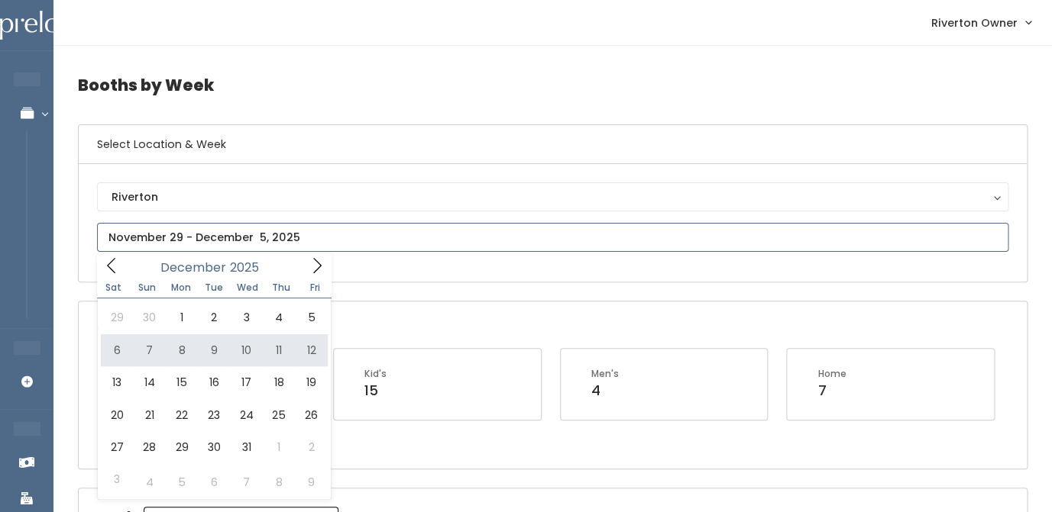
type input "December 6 to December 12"
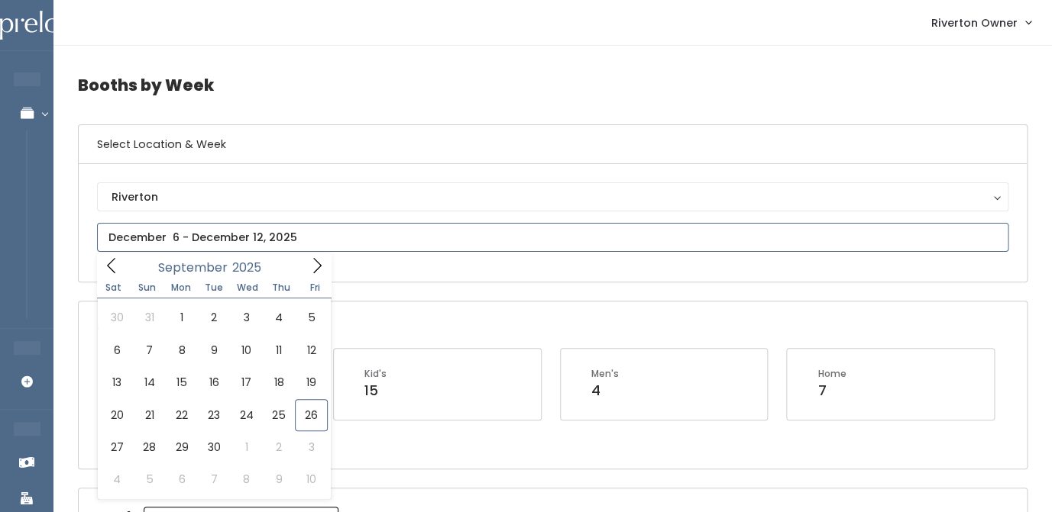
click at [283, 248] on input "text" at bounding box center [552, 237] width 911 height 29
click at [318, 268] on icon at bounding box center [317, 265] width 17 height 17
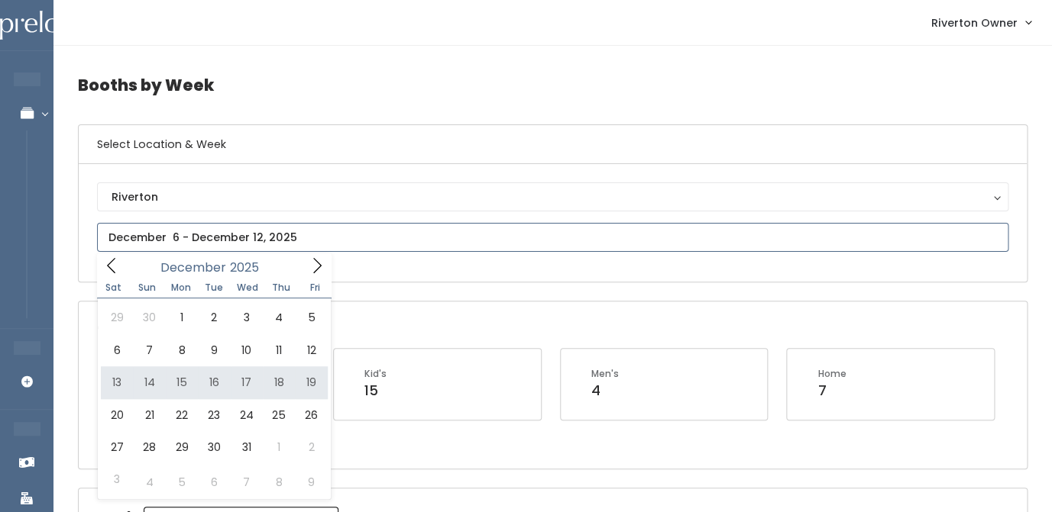
type input "December 13 to December 19"
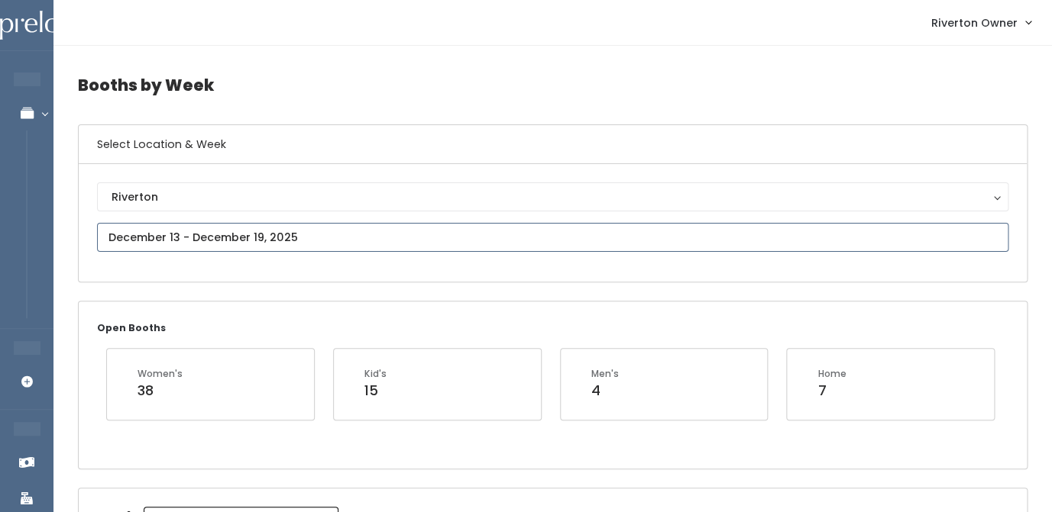
click at [307, 234] on input "text" at bounding box center [552, 237] width 911 height 29
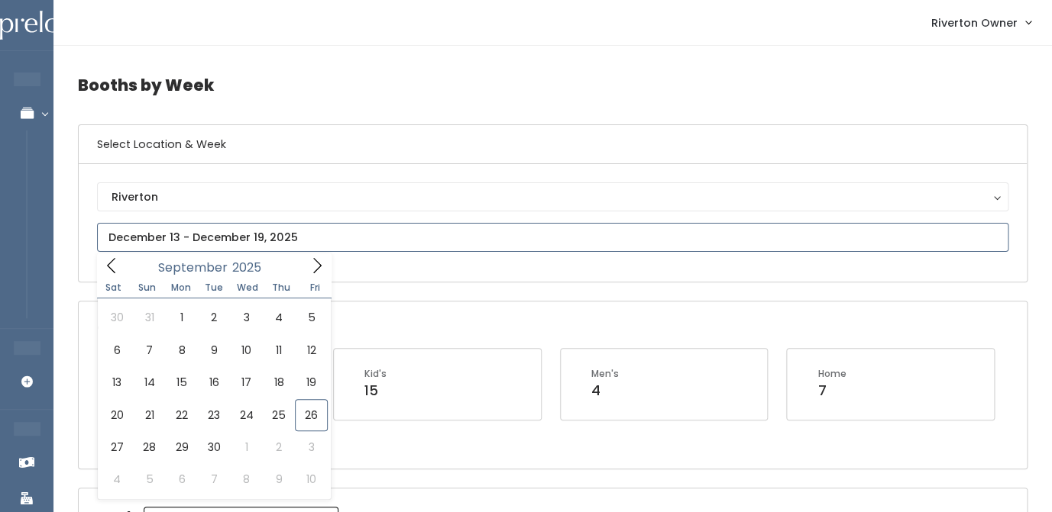
click at [322, 270] on icon at bounding box center [317, 265] width 17 height 17
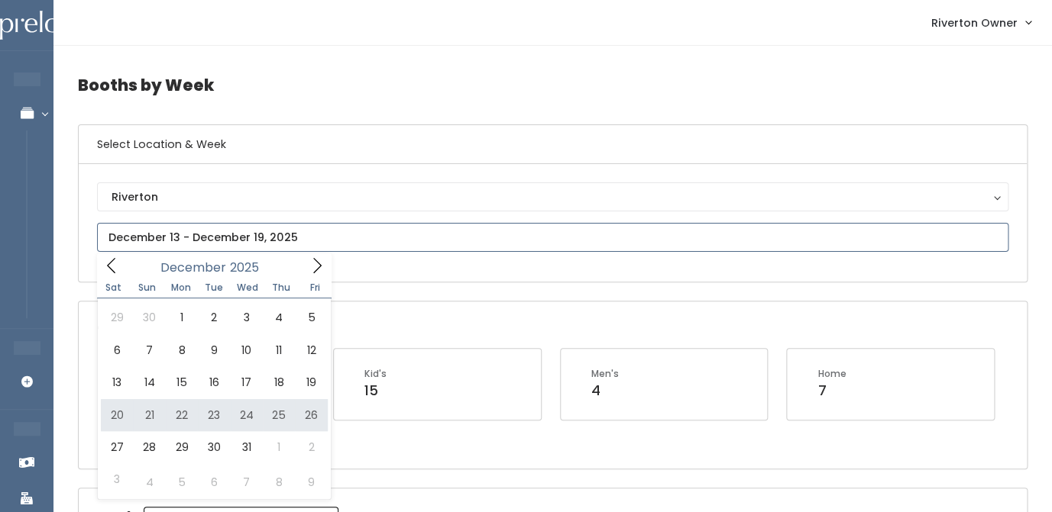
type input "December 20 to December 26"
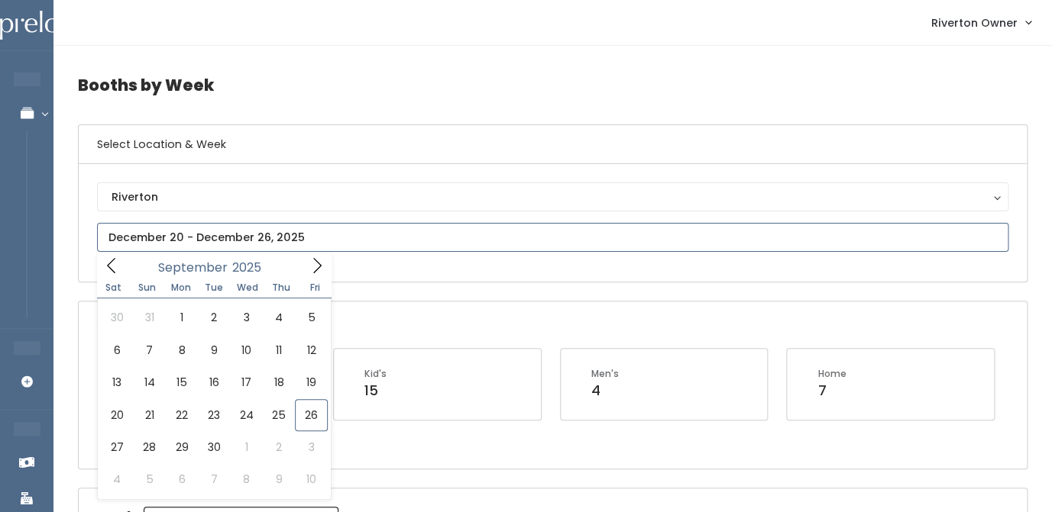
click at [284, 238] on input "text" at bounding box center [552, 237] width 911 height 29
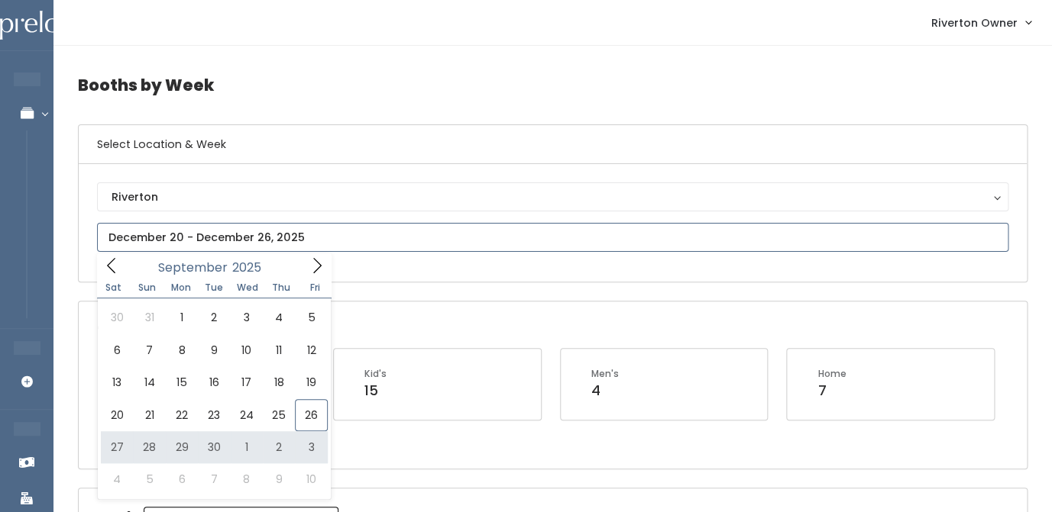
type input "[DATE] to [DATE]"
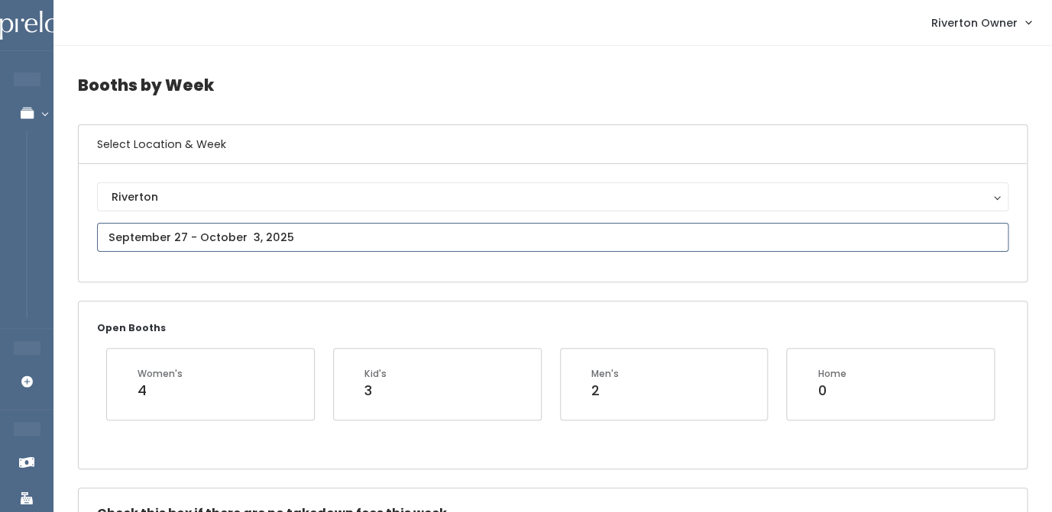
click at [399, 244] on input "text" at bounding box center [552, 237] width 911 height 29
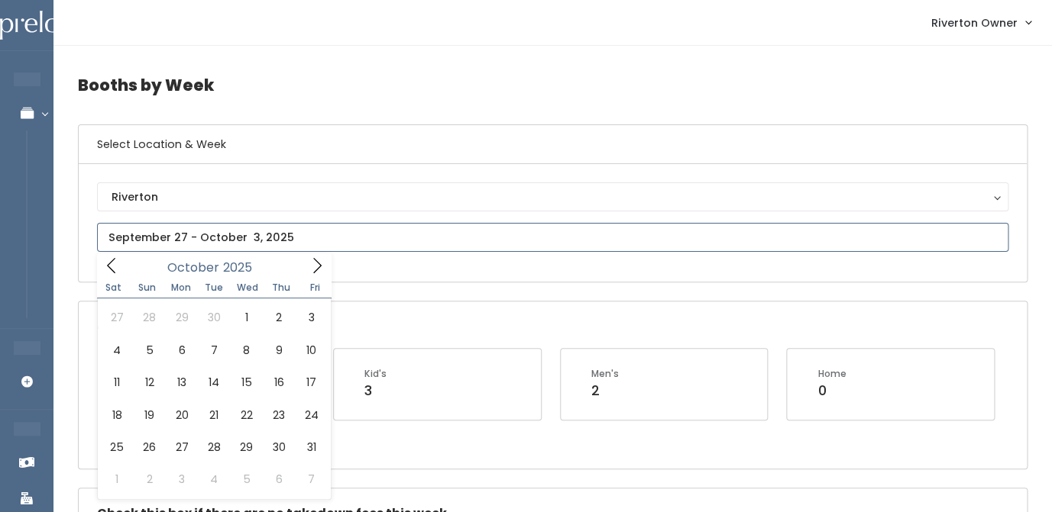
click at [318, 257] on span at bounding box center [316, 266] width 29 height 24
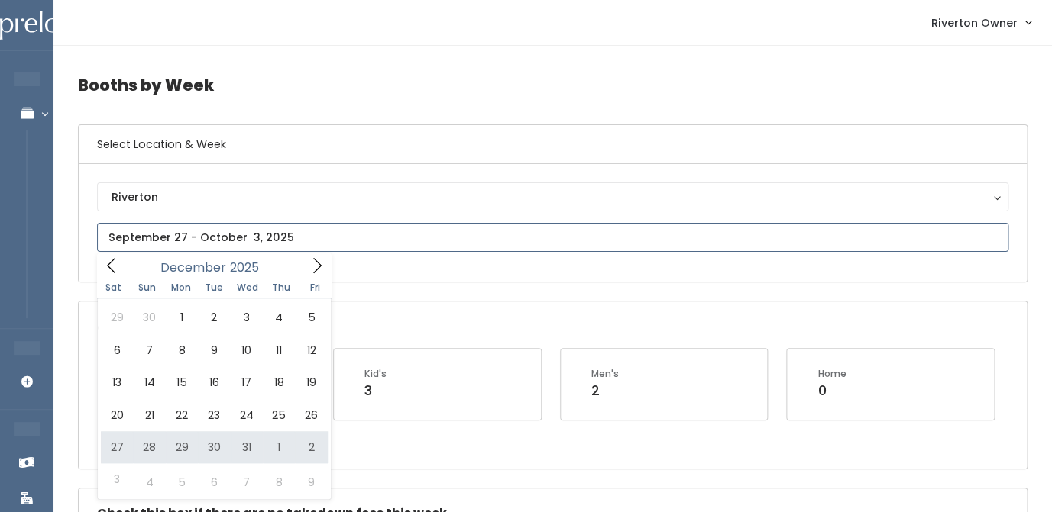
type input "December 27 to January 2"
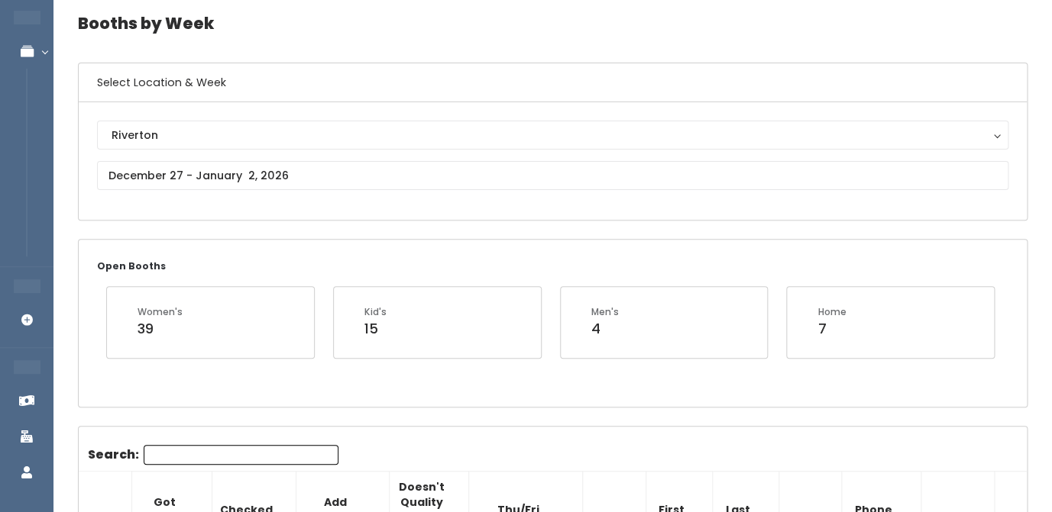
scroll to position [113, 0]
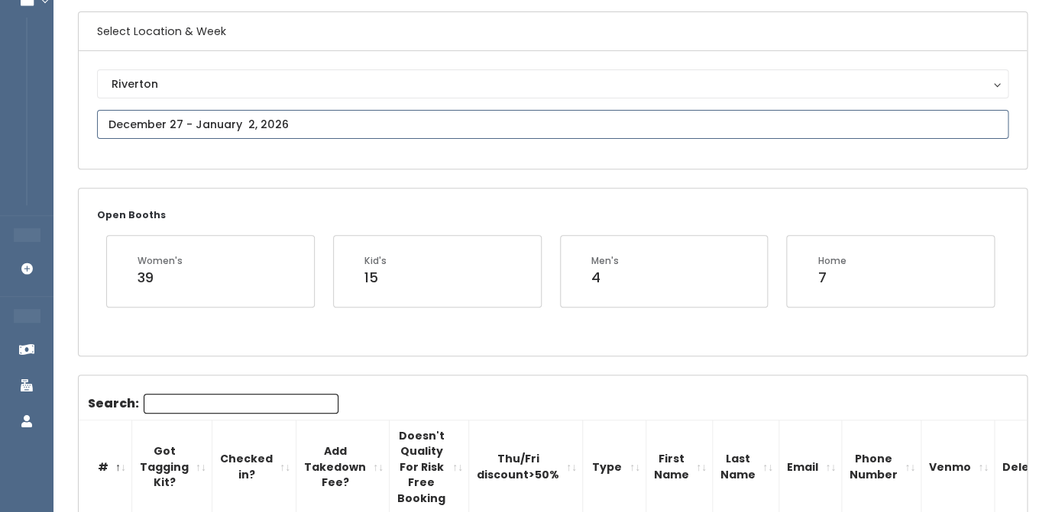
click at [267, 124] on input "text" at bounding box center [552, 124] width 911 height 29
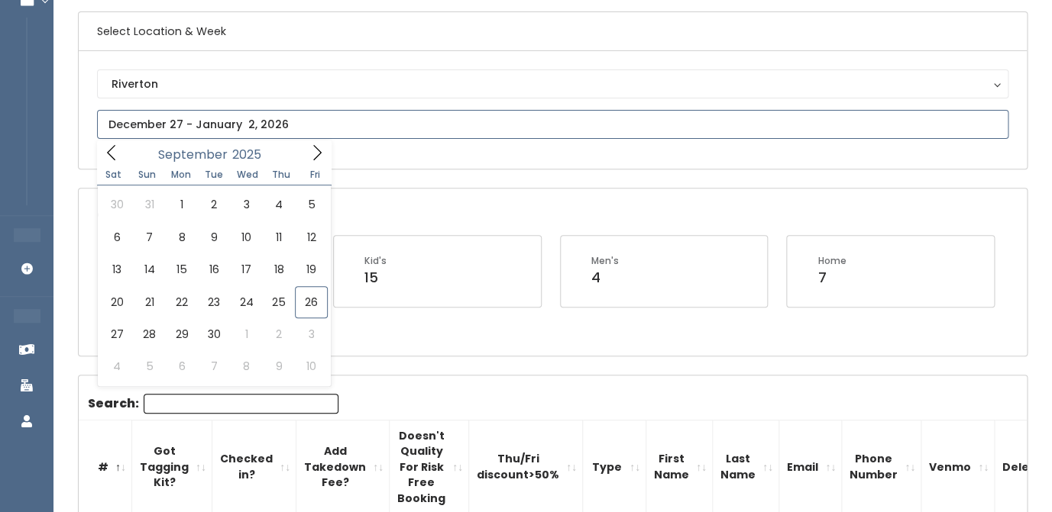
click at [312, 146] on icon at bounding box center [317, 152] width 17 height 17
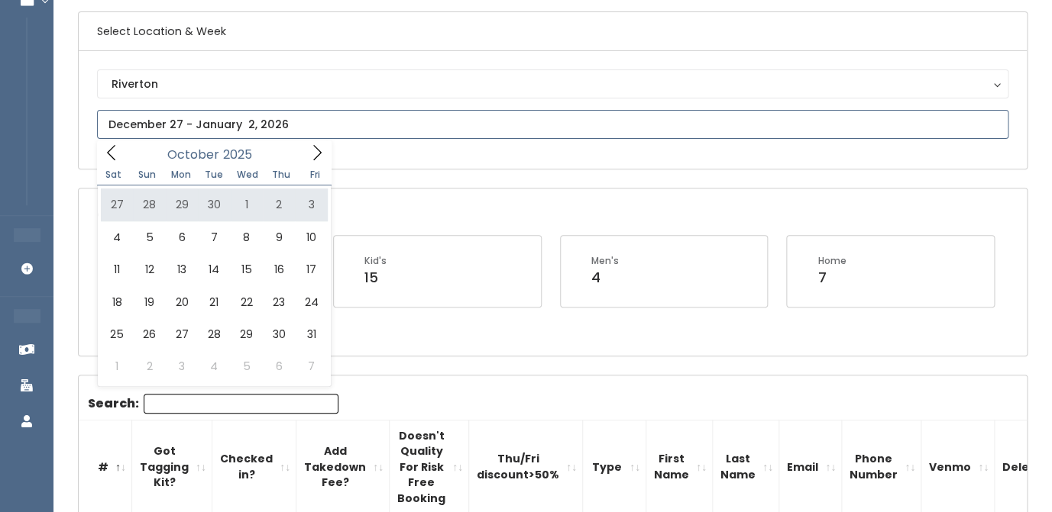
type input "September 27 to October 3"
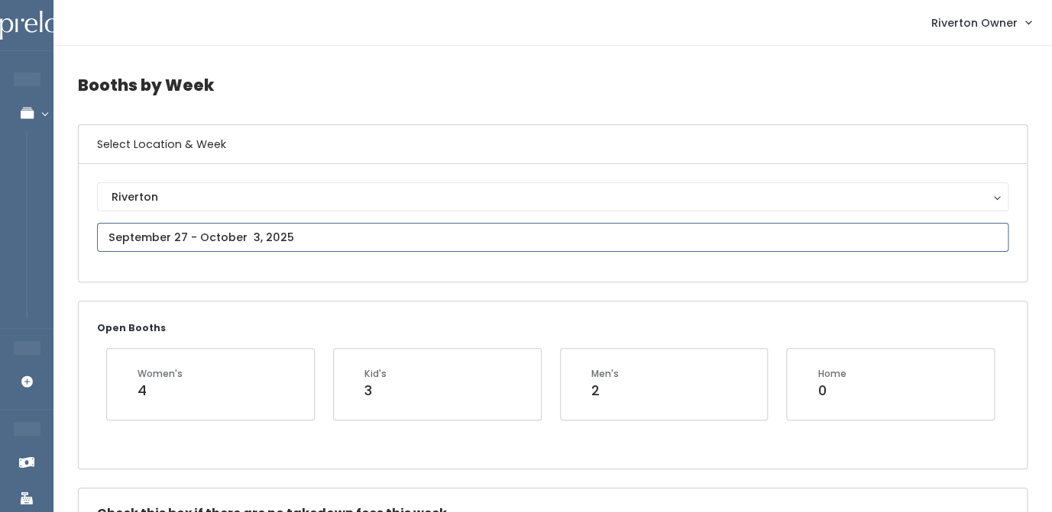
click at [366, 236] on input "text" at bounding box center [552, 237] width 911 height 29
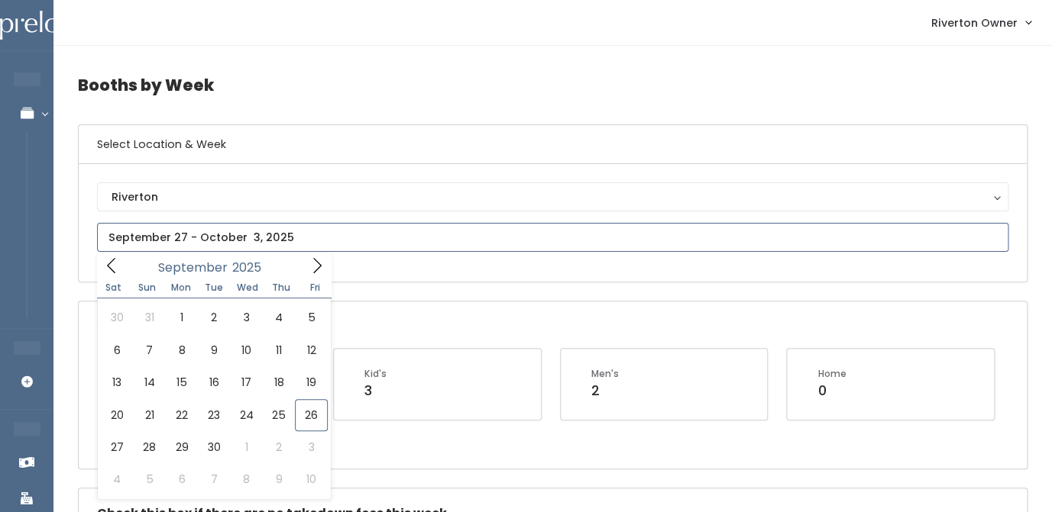
click at [315, 272] on icon at bounding box center [317, 265] width 17 height 17
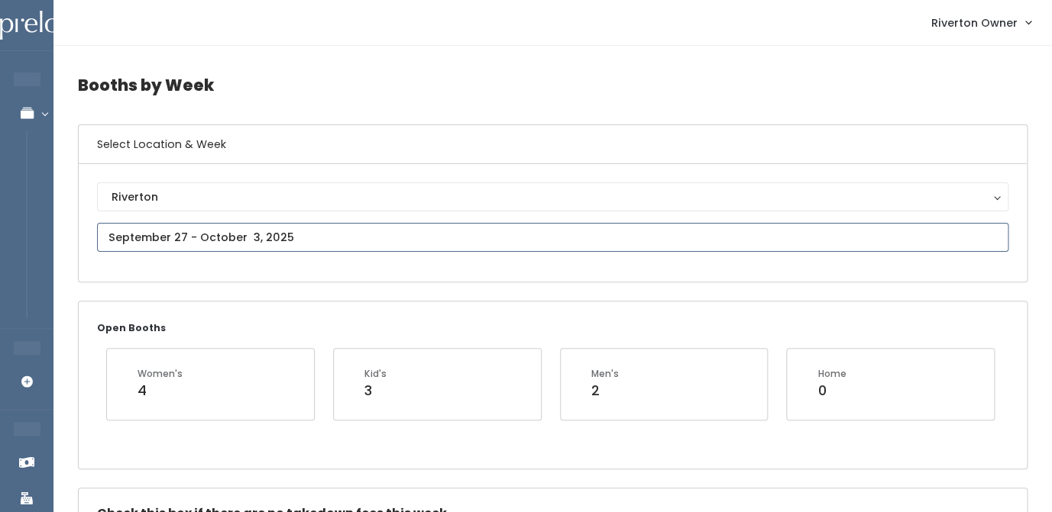
type input "October 4 to October 10"
click at [315, 237] on input "text" at bounding box center [552, 237] width 911 height 29
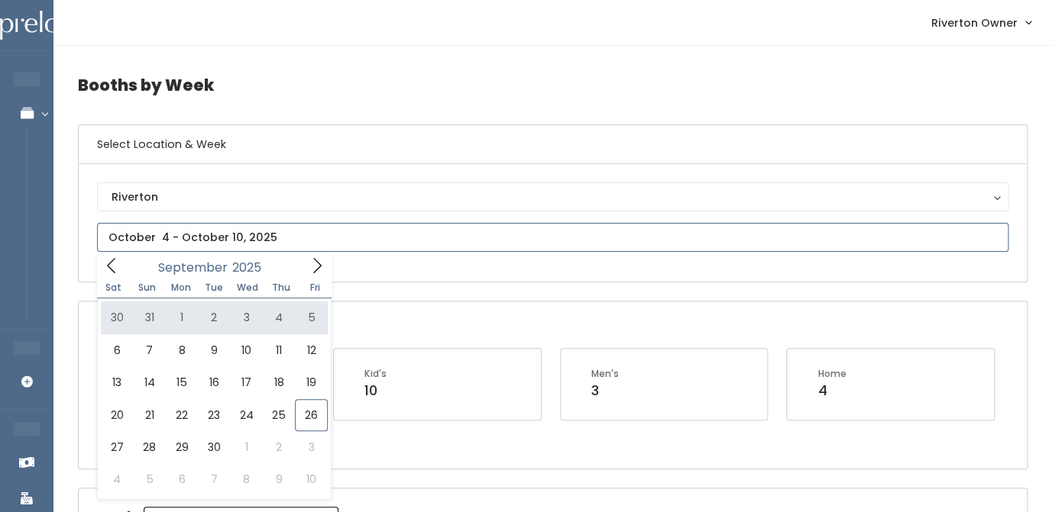
click at [326, 267] on span at bounding box center [316, 266] width 29 height 24
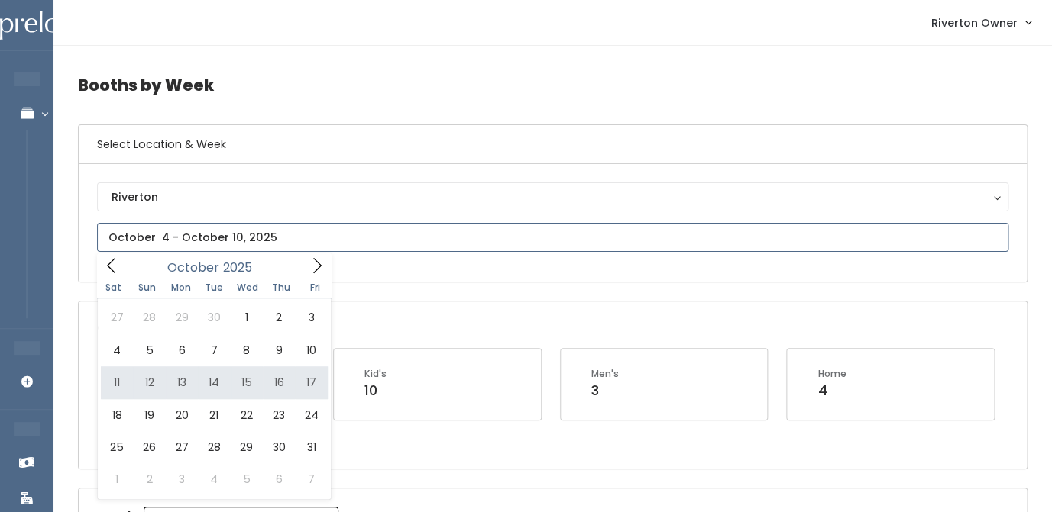
type input "[DATE] to [DATE]"
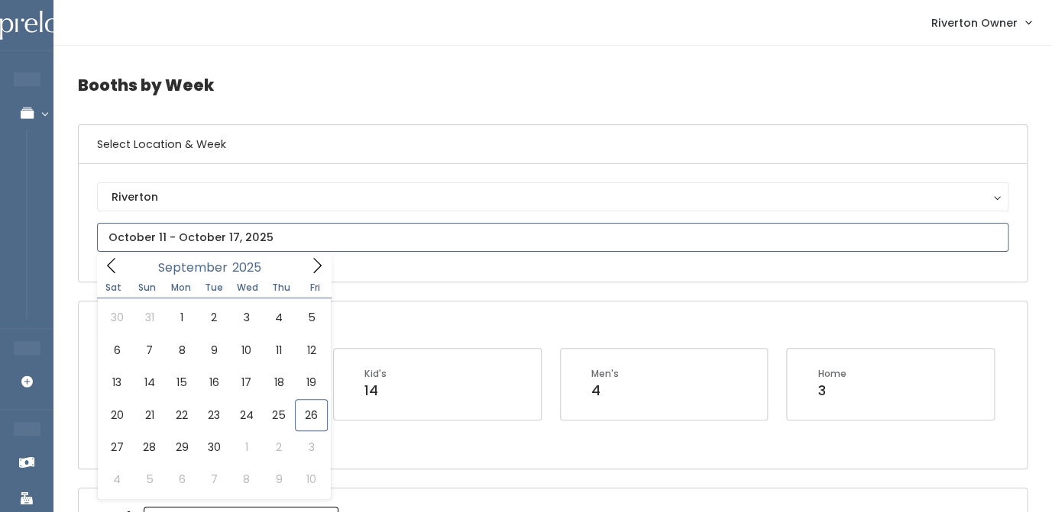
click at [247, 243] on input "text" at bounding box center [552, 237] width 911 height 29
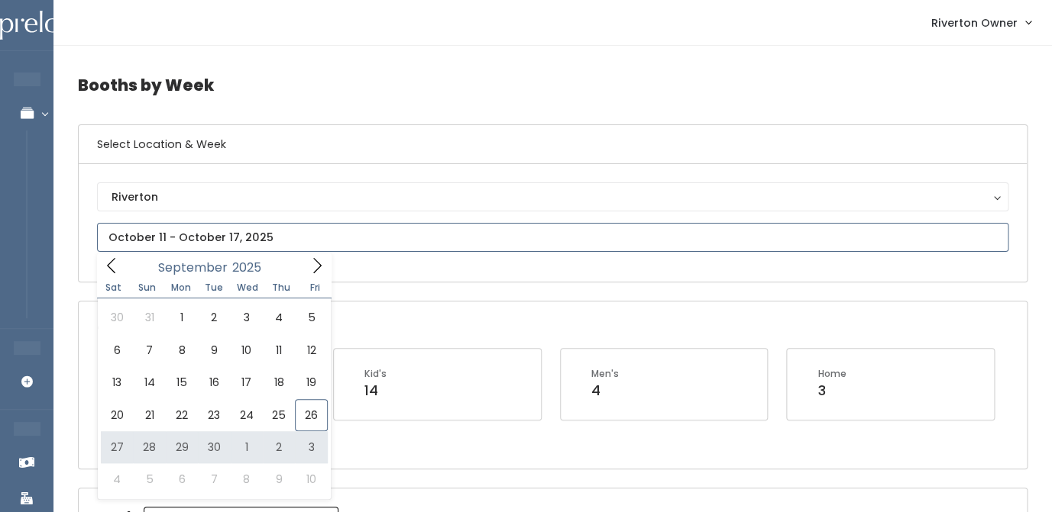
type input "[DATE] to [DATE]"
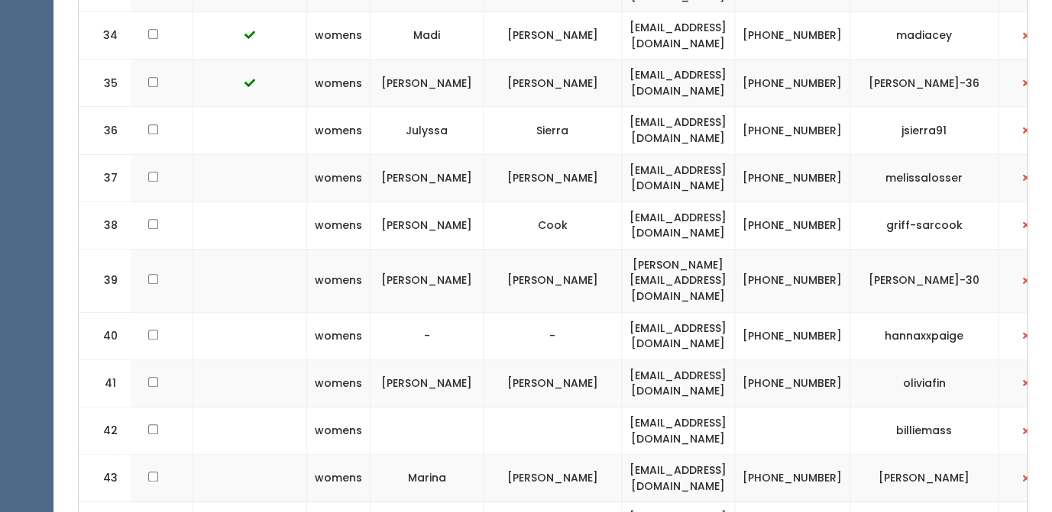
scroll to position [0, 285]
